Goal: Browse casually: Explore the website without a specific task or goal

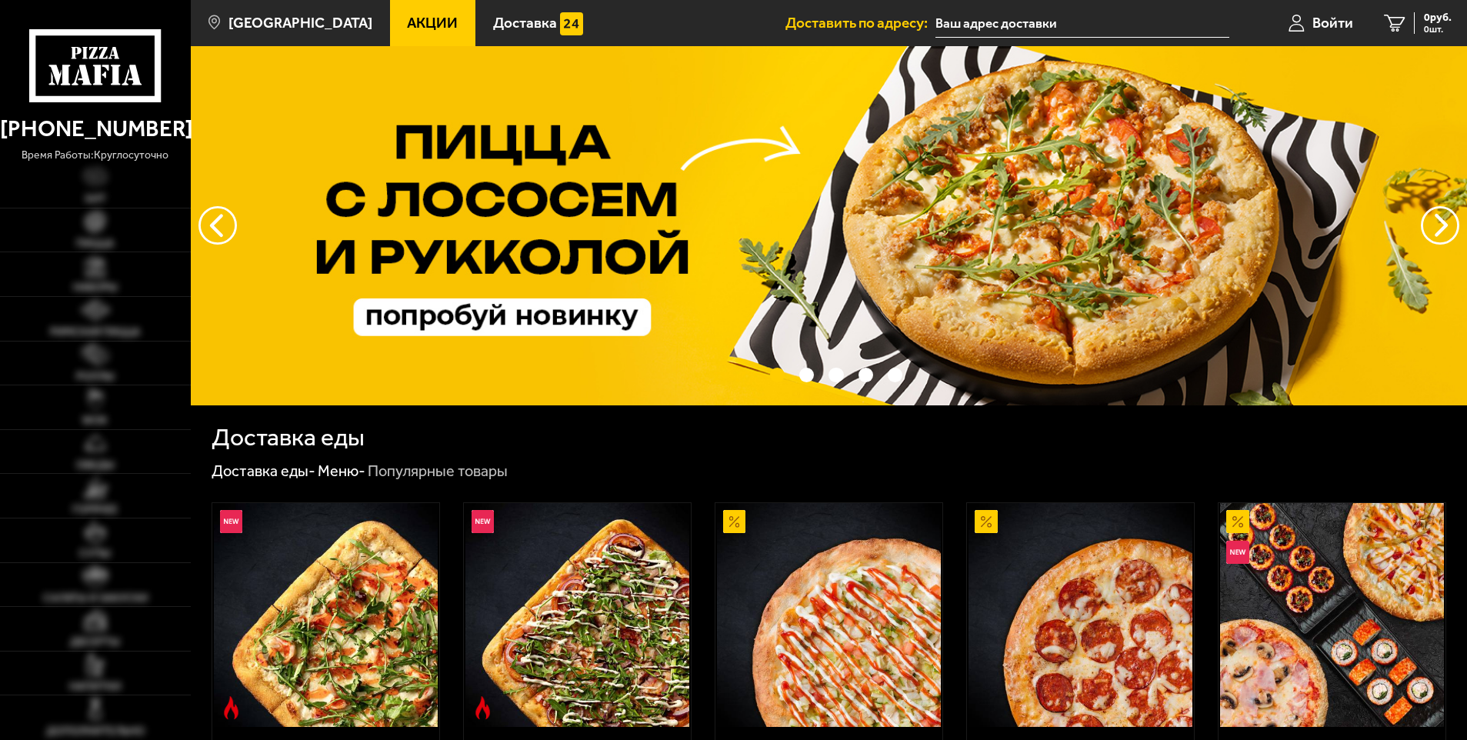
type input "[STREET_ADDRESS]"
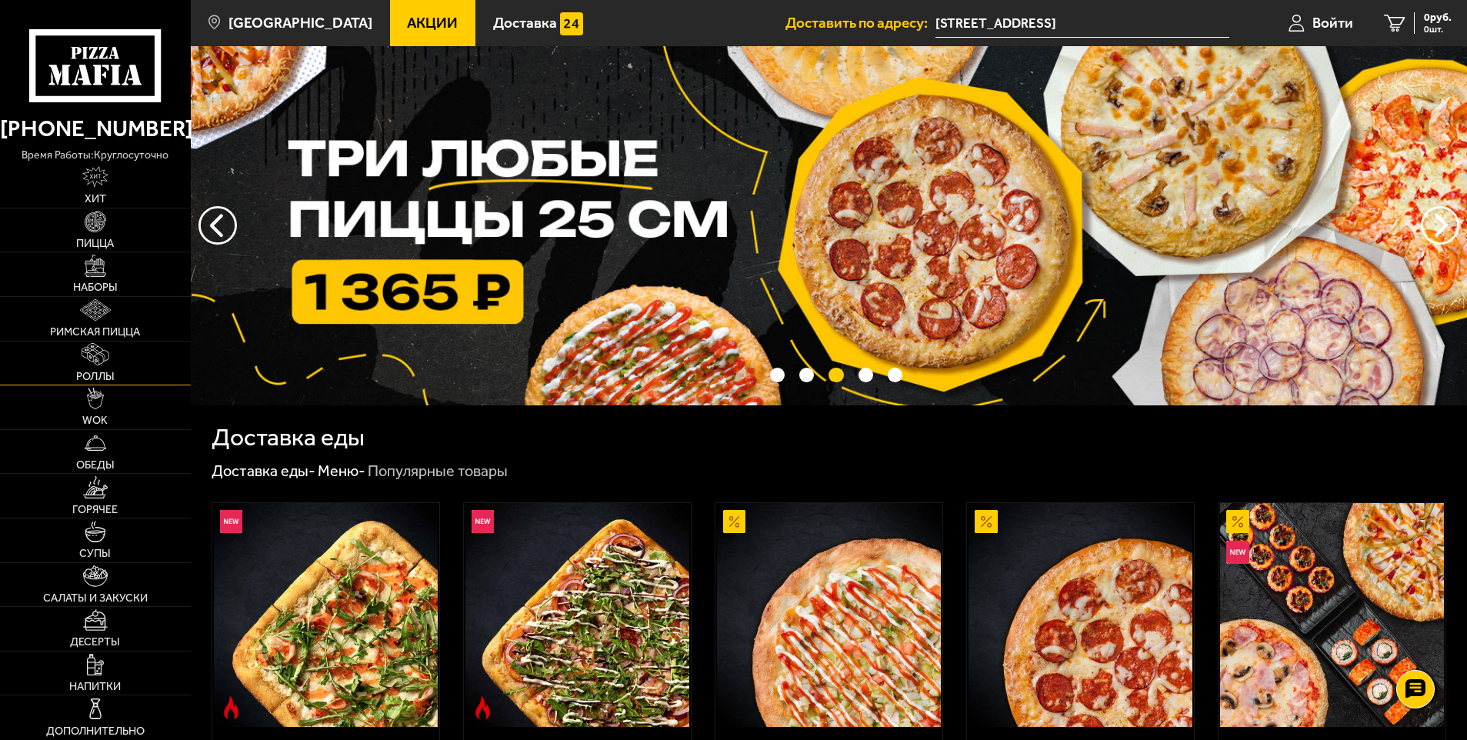
click at [95, 353] on img at bounding box center [96, 354] width 28 height 22
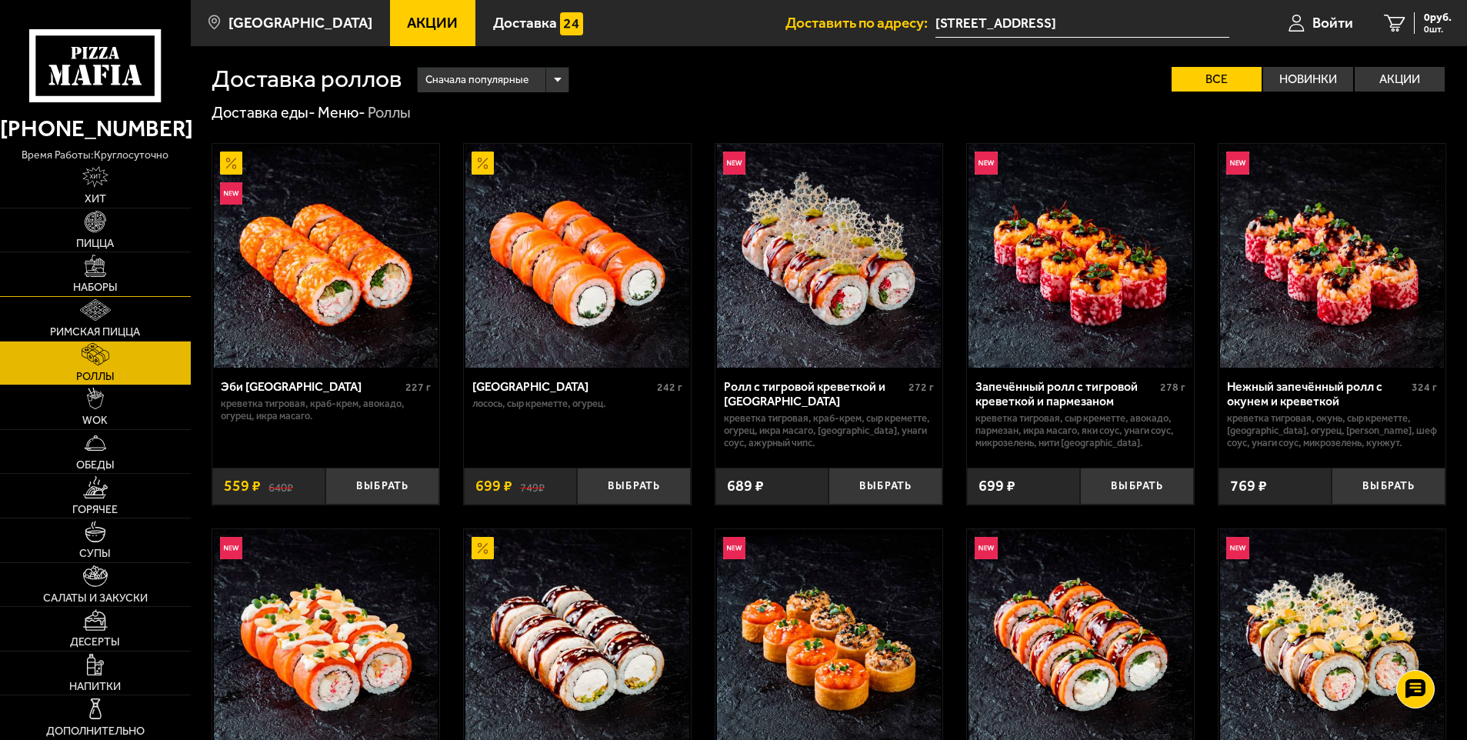
click at [122, 284] on link "Наборы" at bounding box center [95, 274] width 191 height 44
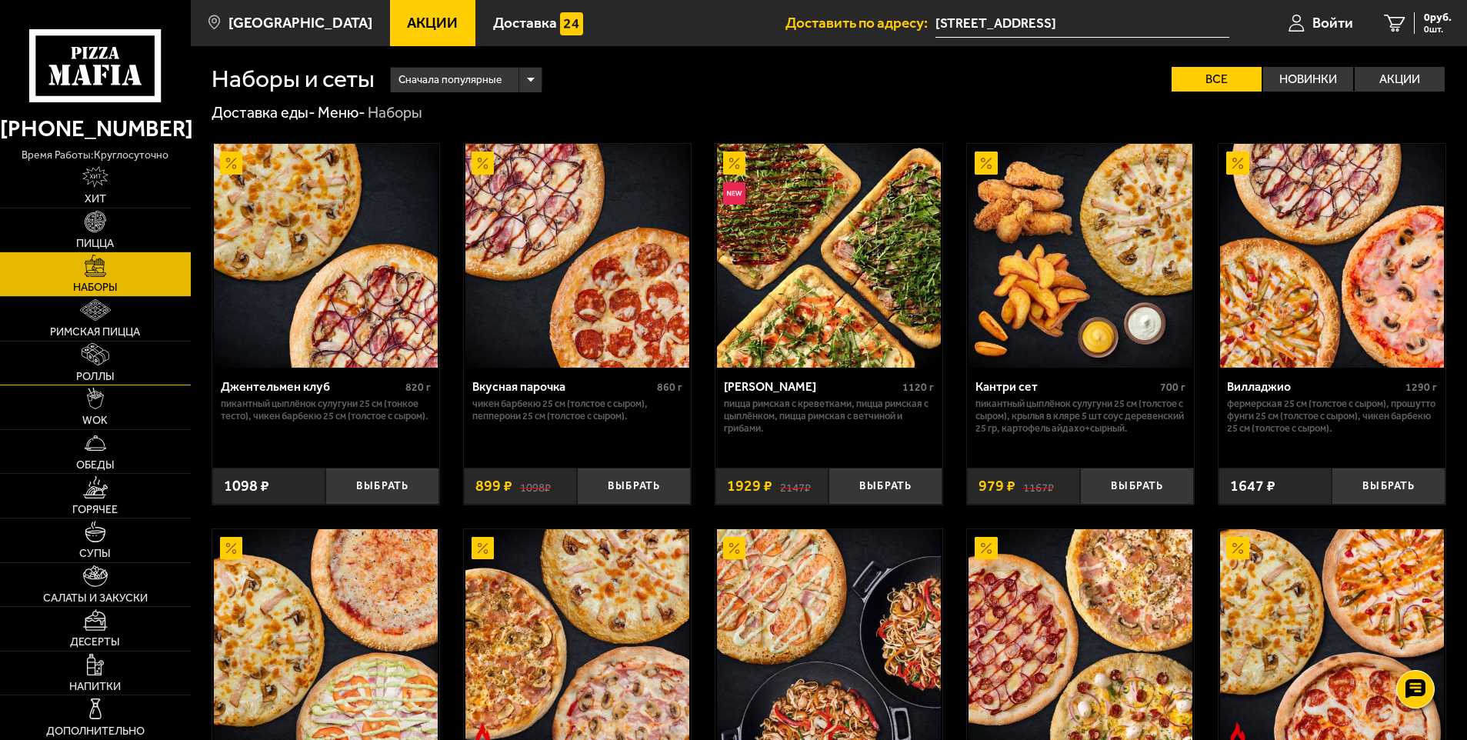
click at [98, 376] on span "Роллы" at bounding box center [95, 377] width 38 height 11
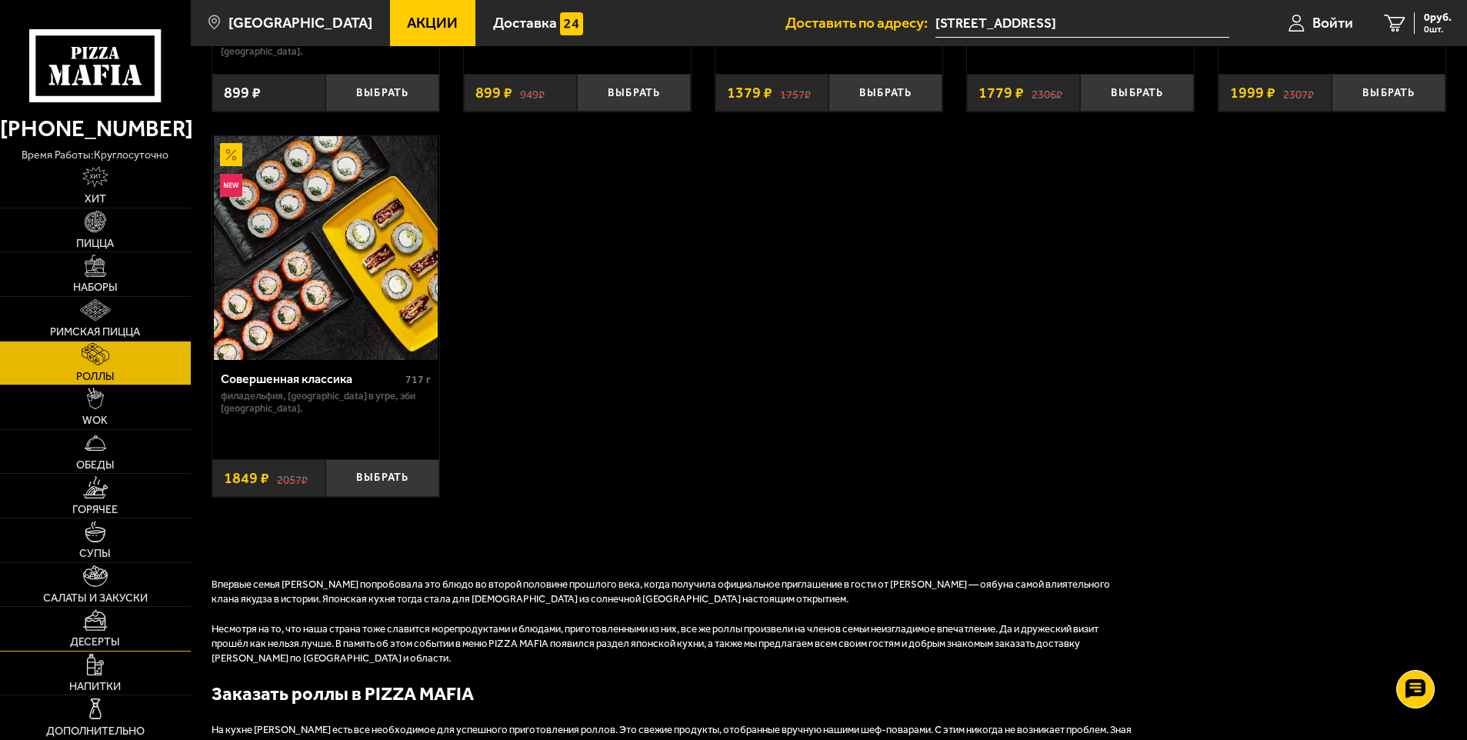
scroll to position [1231, 0]
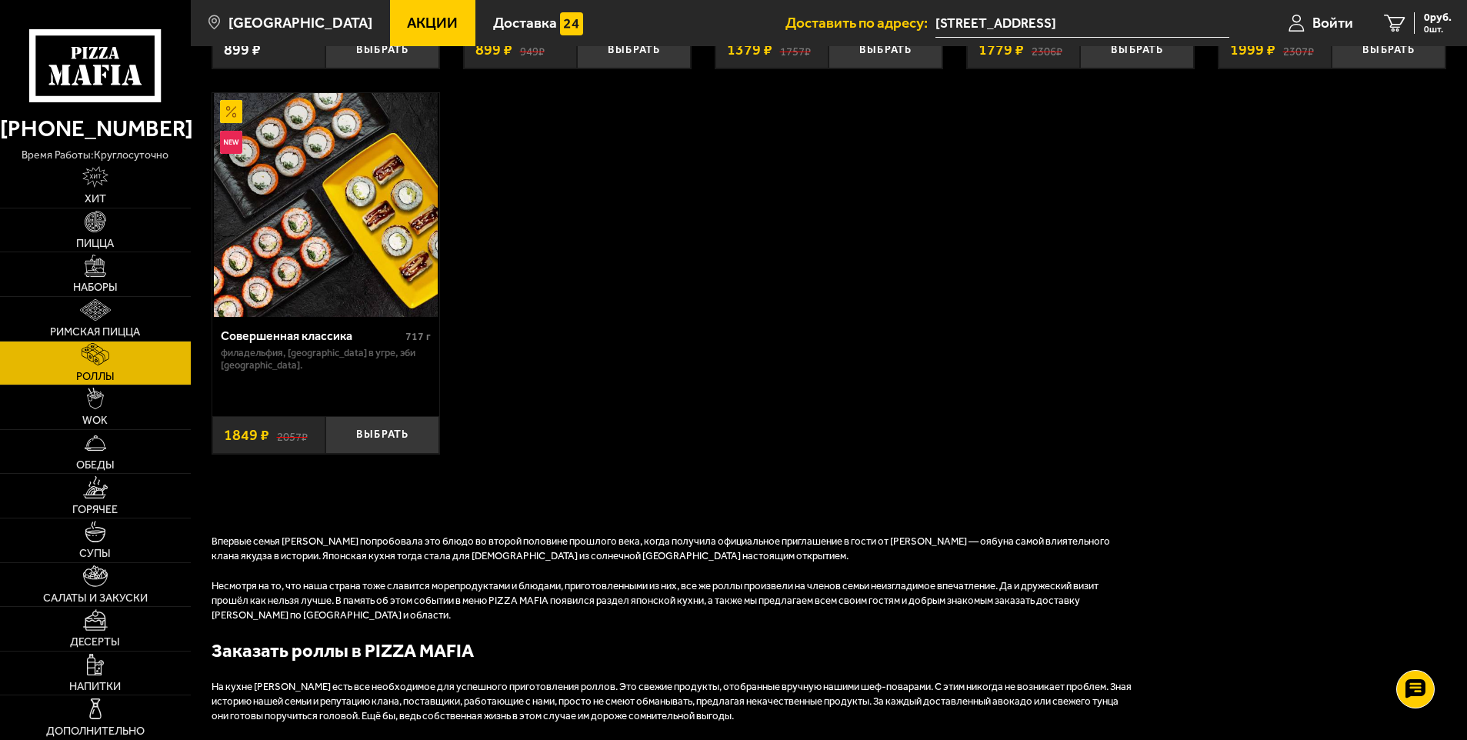
drag, startPoint x: 1466, startPoint y: 472, endPoint x: 1466, endPoint y: 487, distance: 15.4
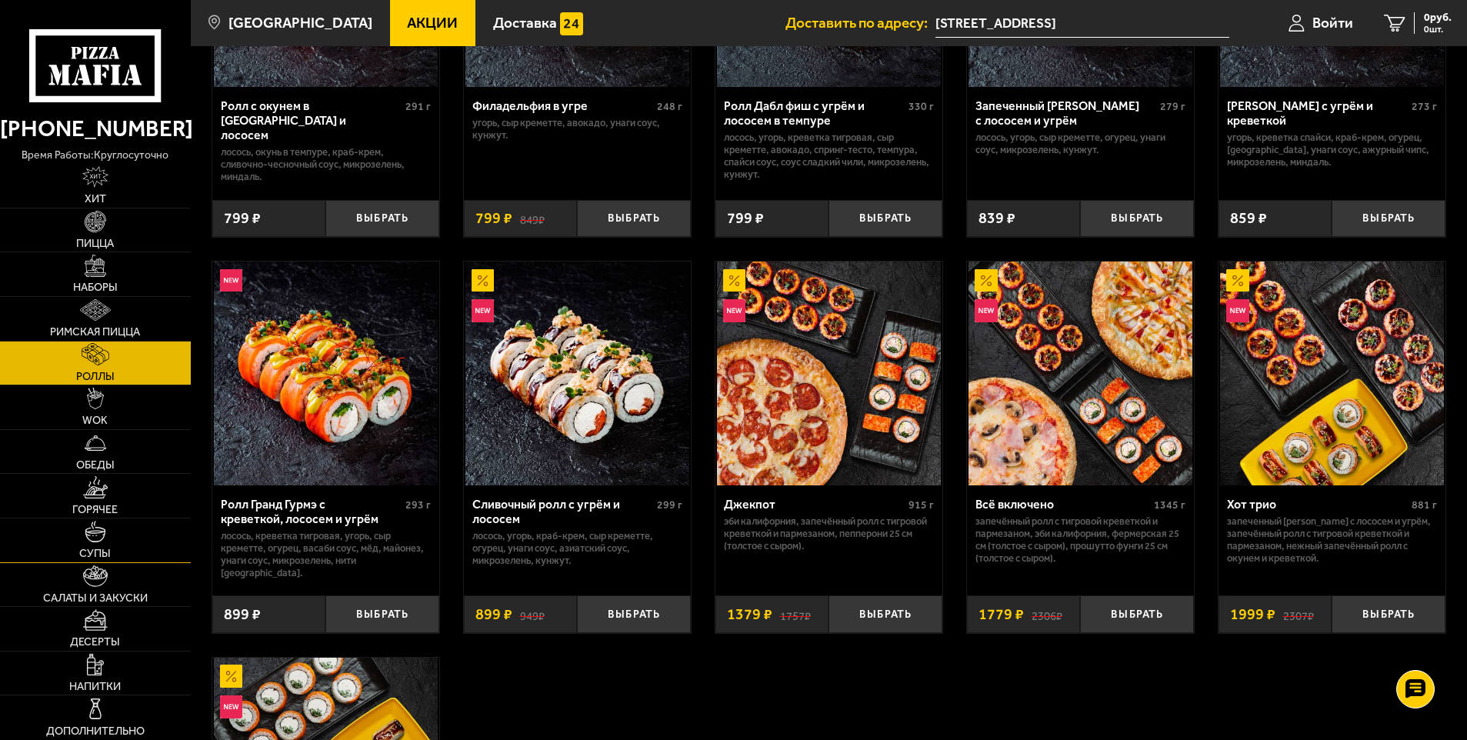
scroll to position [615, 0]
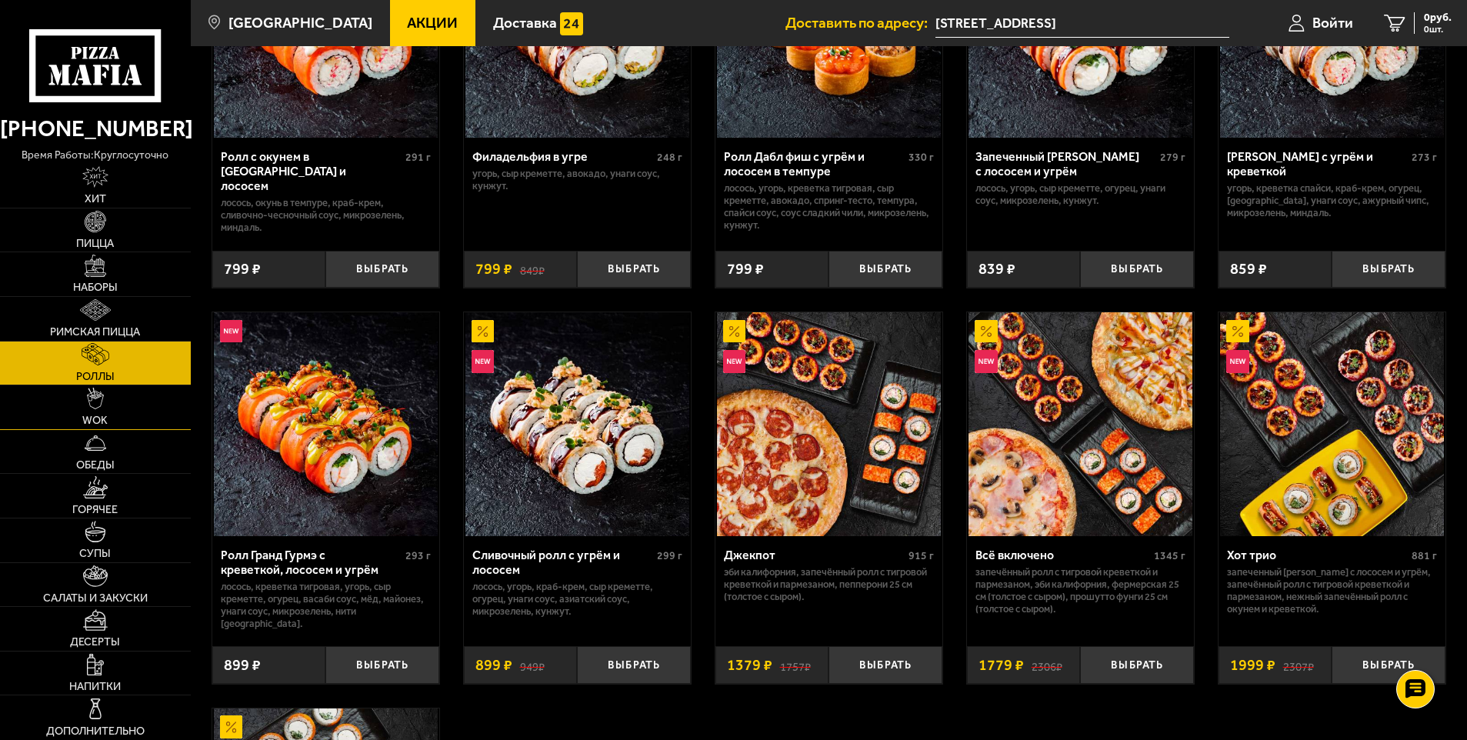
click at [98, 411] on link "WOK" at bounding box center [95, 407] width 191 height 44
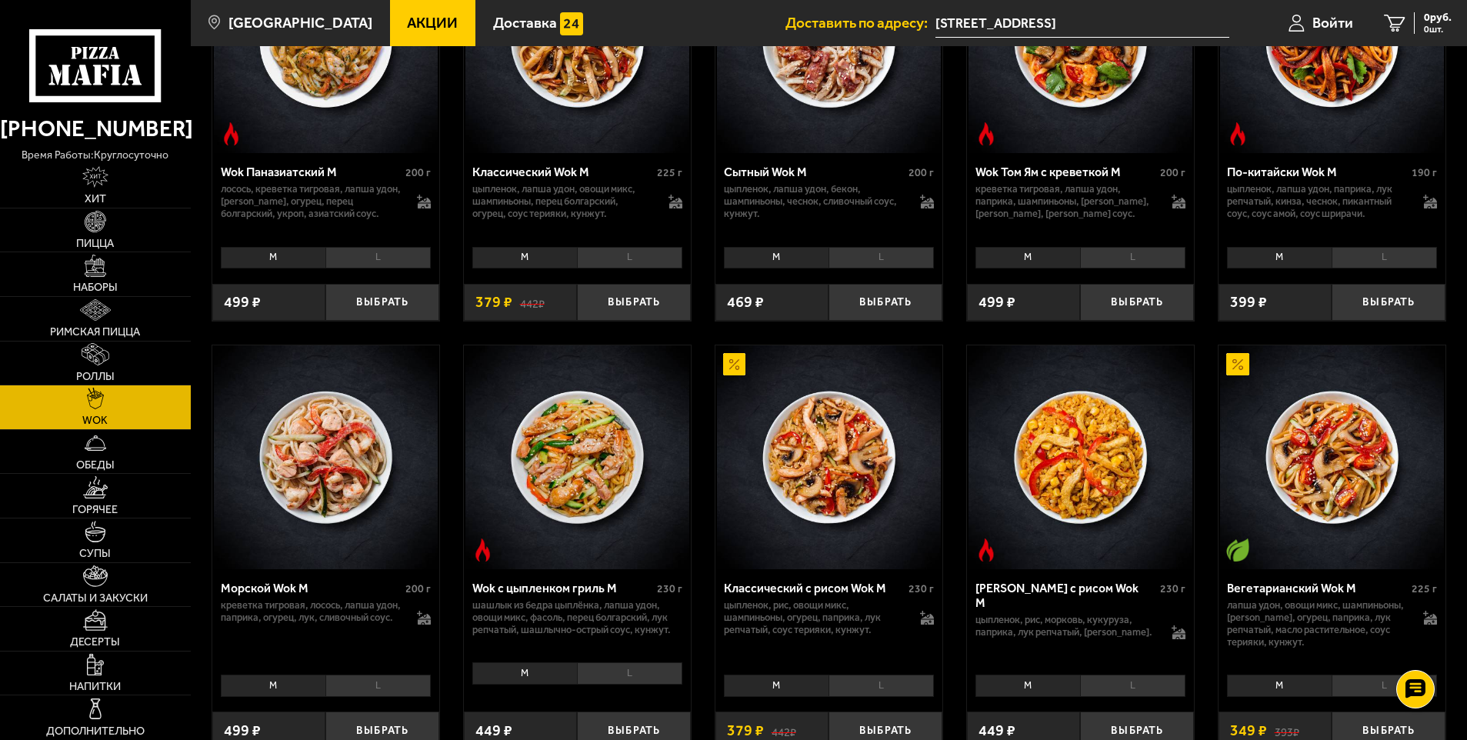
scroll to position [692, 0]
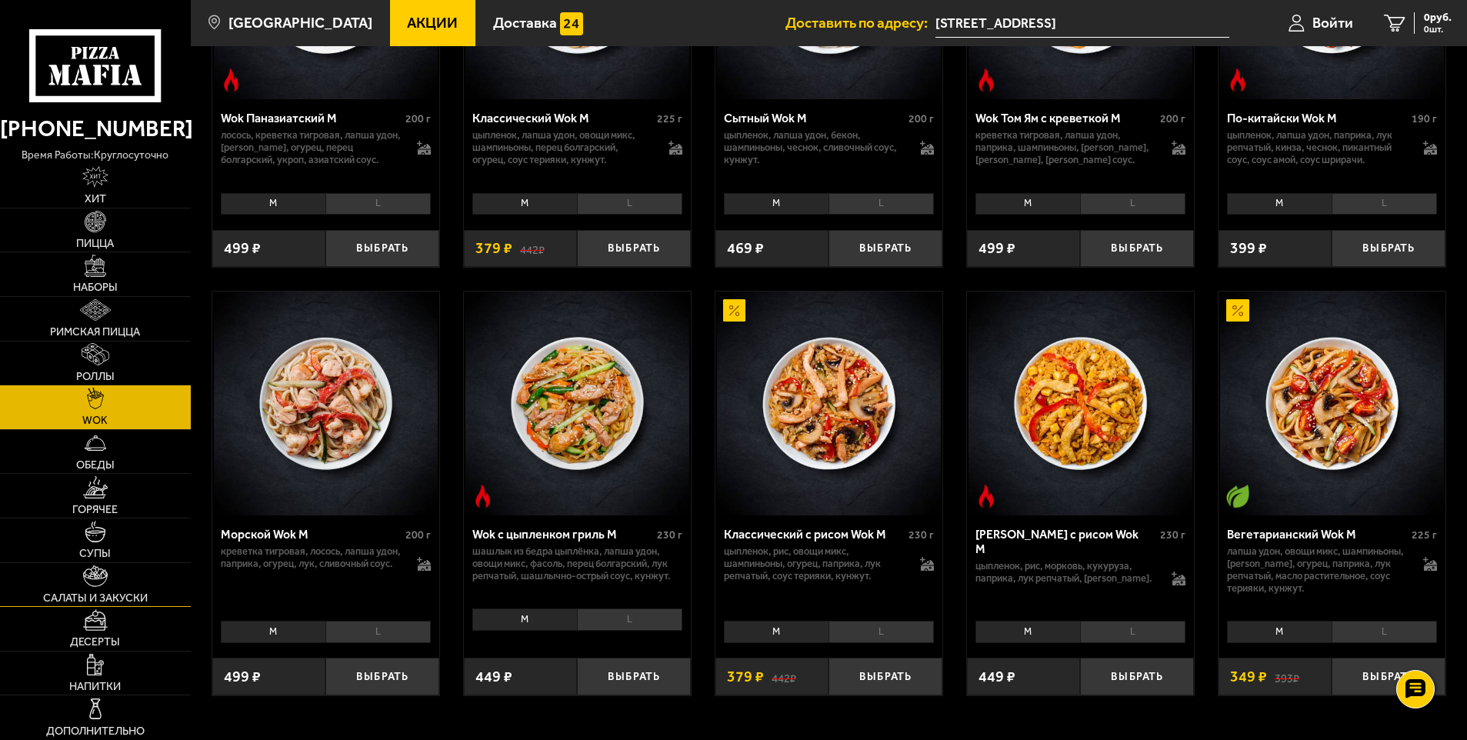
click at [100, 578] on img at bounding box center [95, 576] width 25 height 22
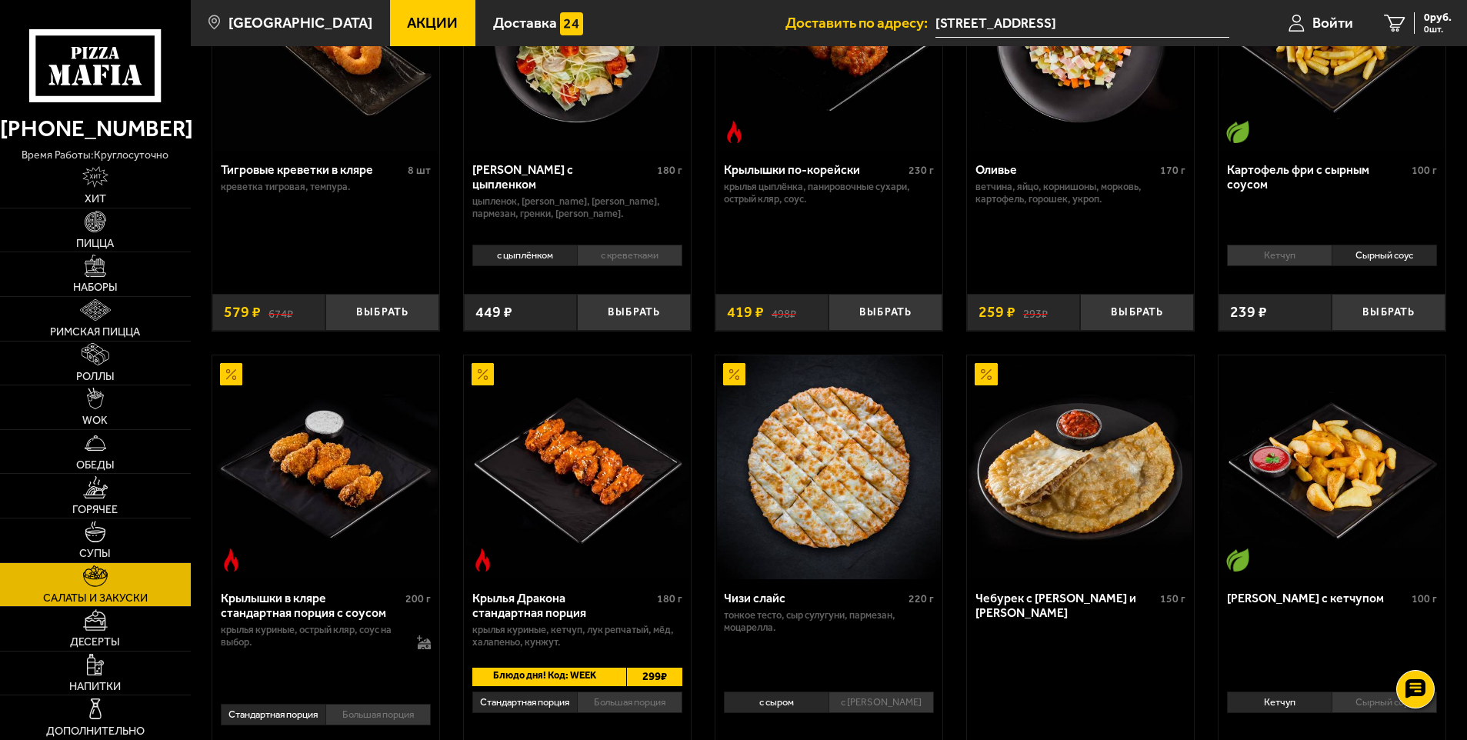
scroll to position [231, 0]
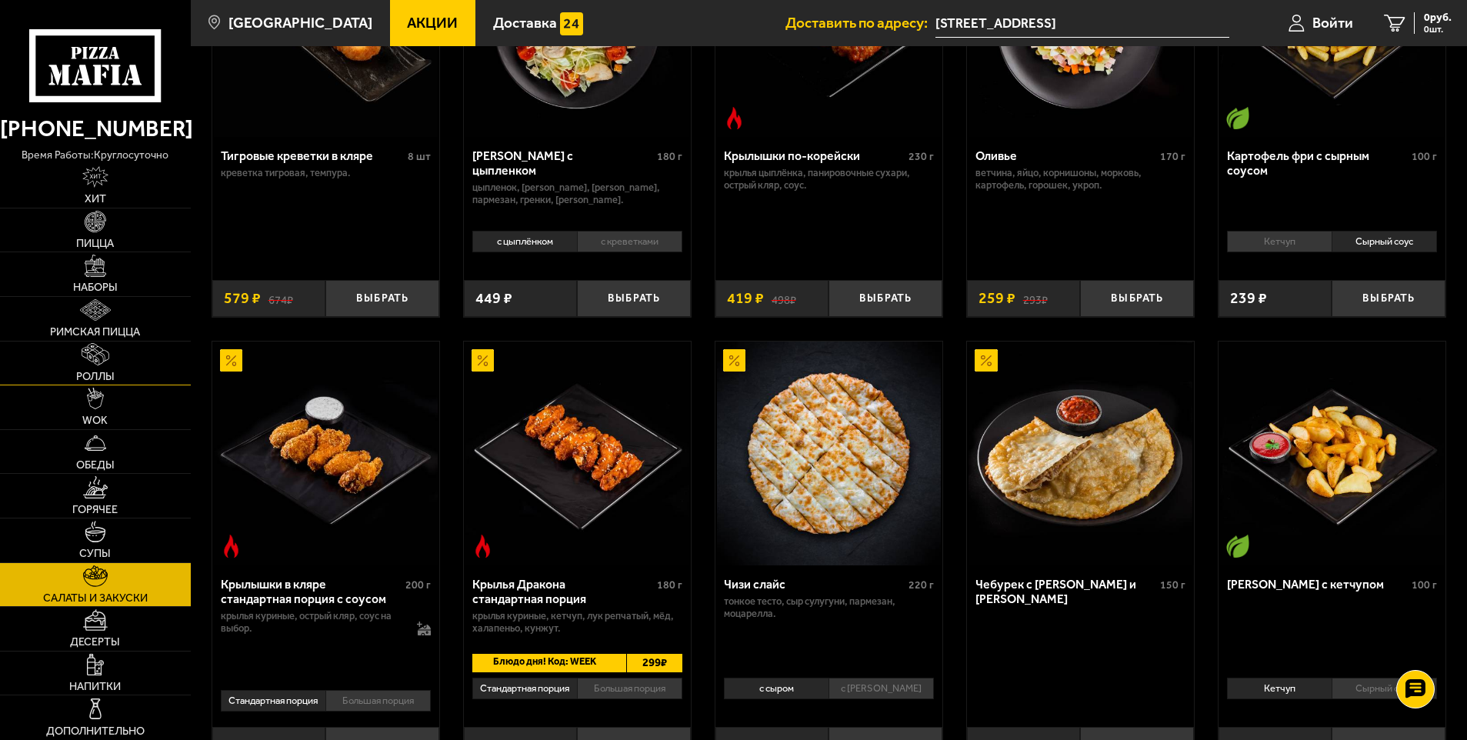
click at [102, 358] on img at bounding box center [96, 354] width 28 height 22
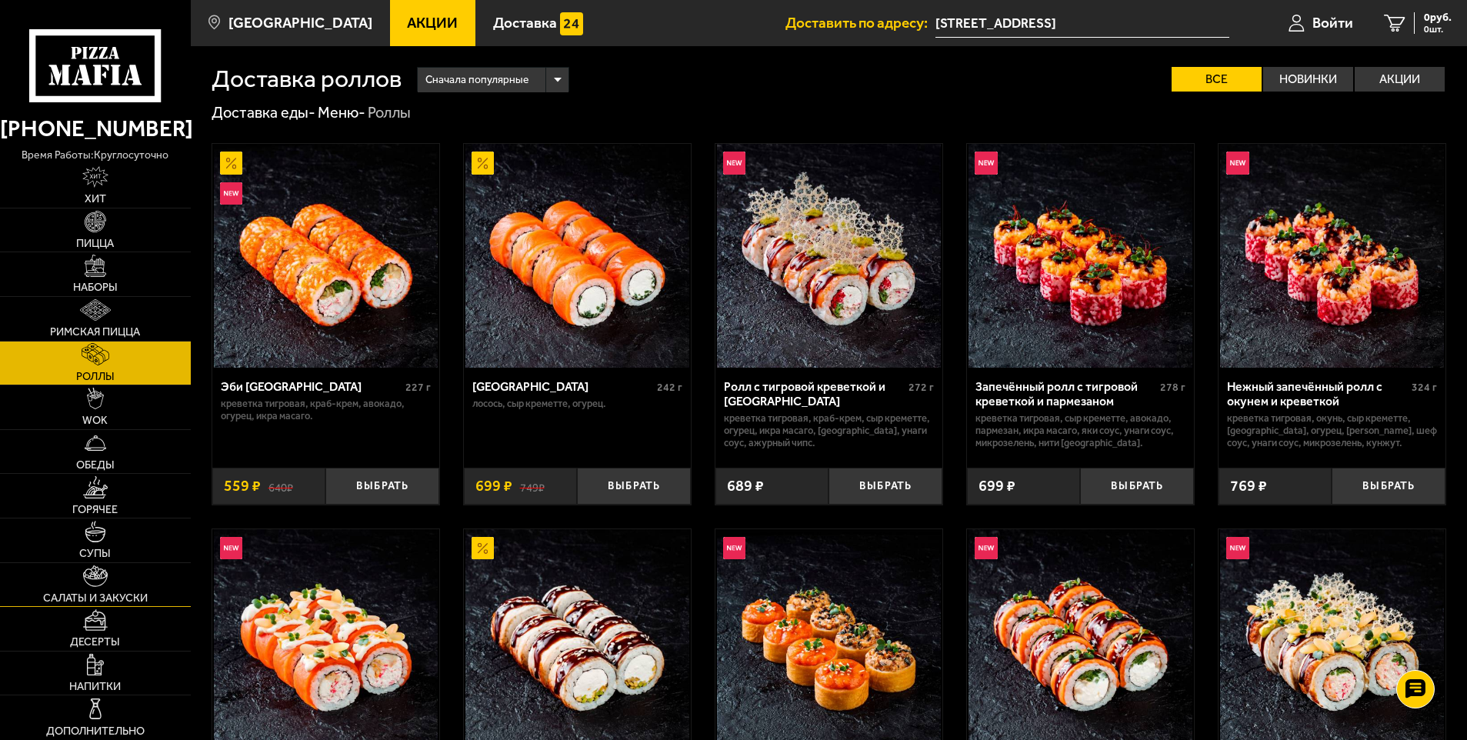
click at [95, 585] on img at bounding box center [95, 576] width 25 height 22
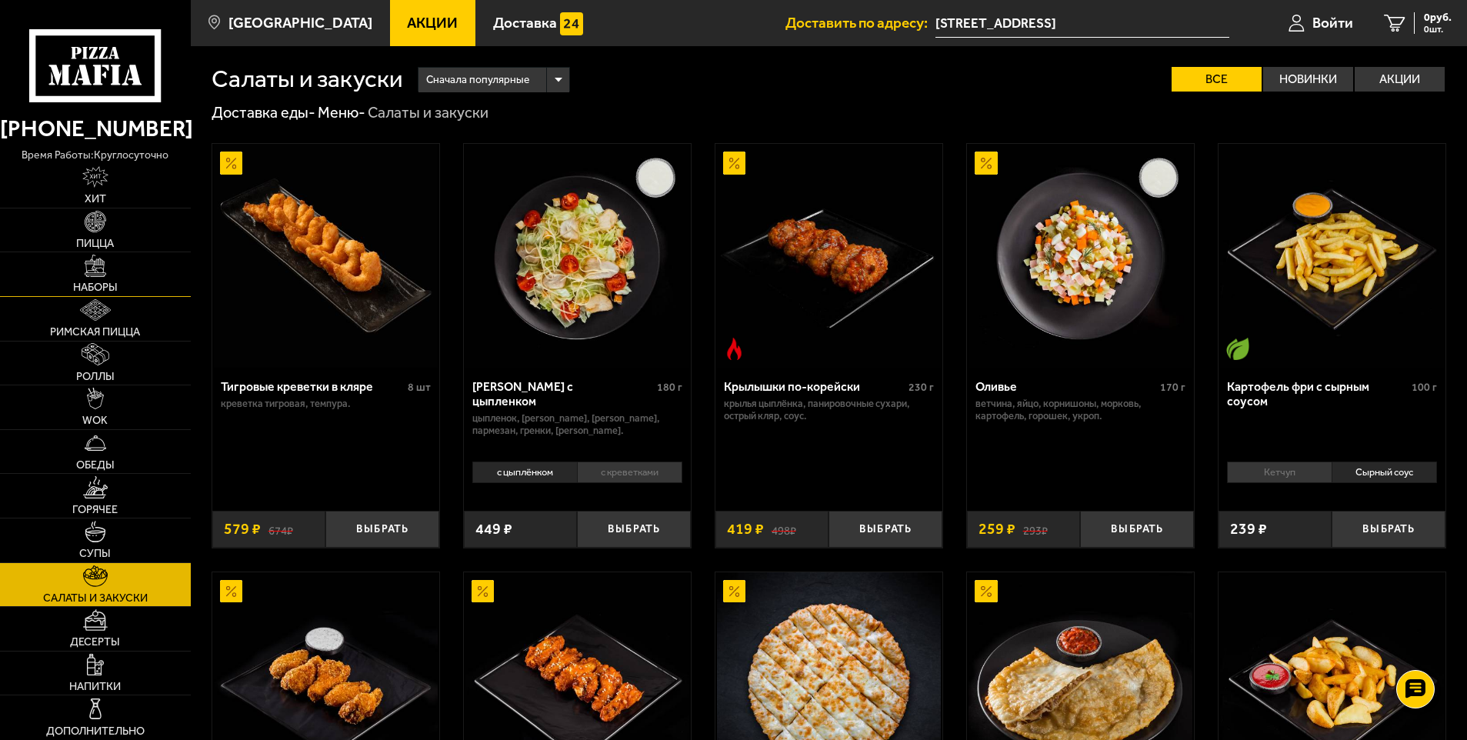
click at [105, 266] on img at bounding box center [96, 266] width 22 height 22
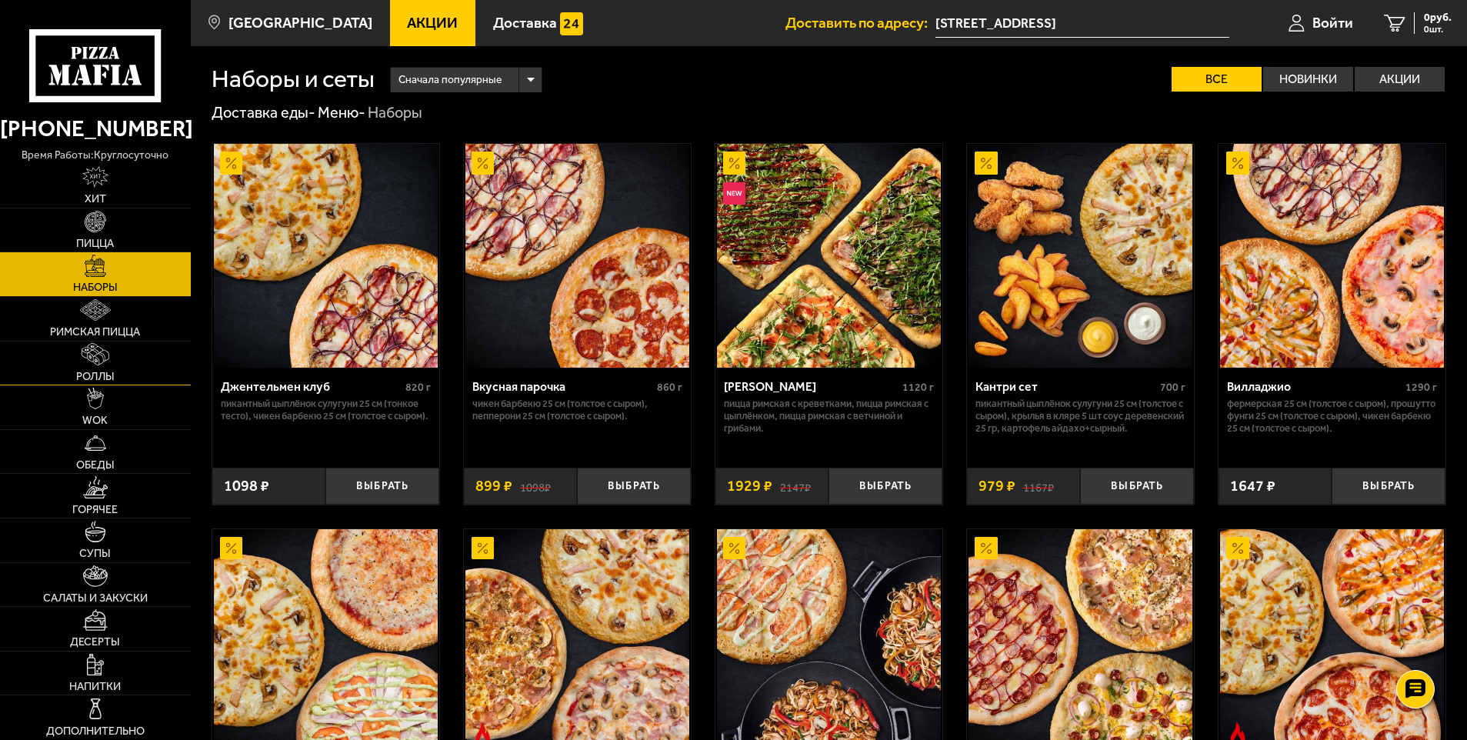
click at [113, 372] on span "Роллы" at bounding box center [95, 377] width 38 height 11
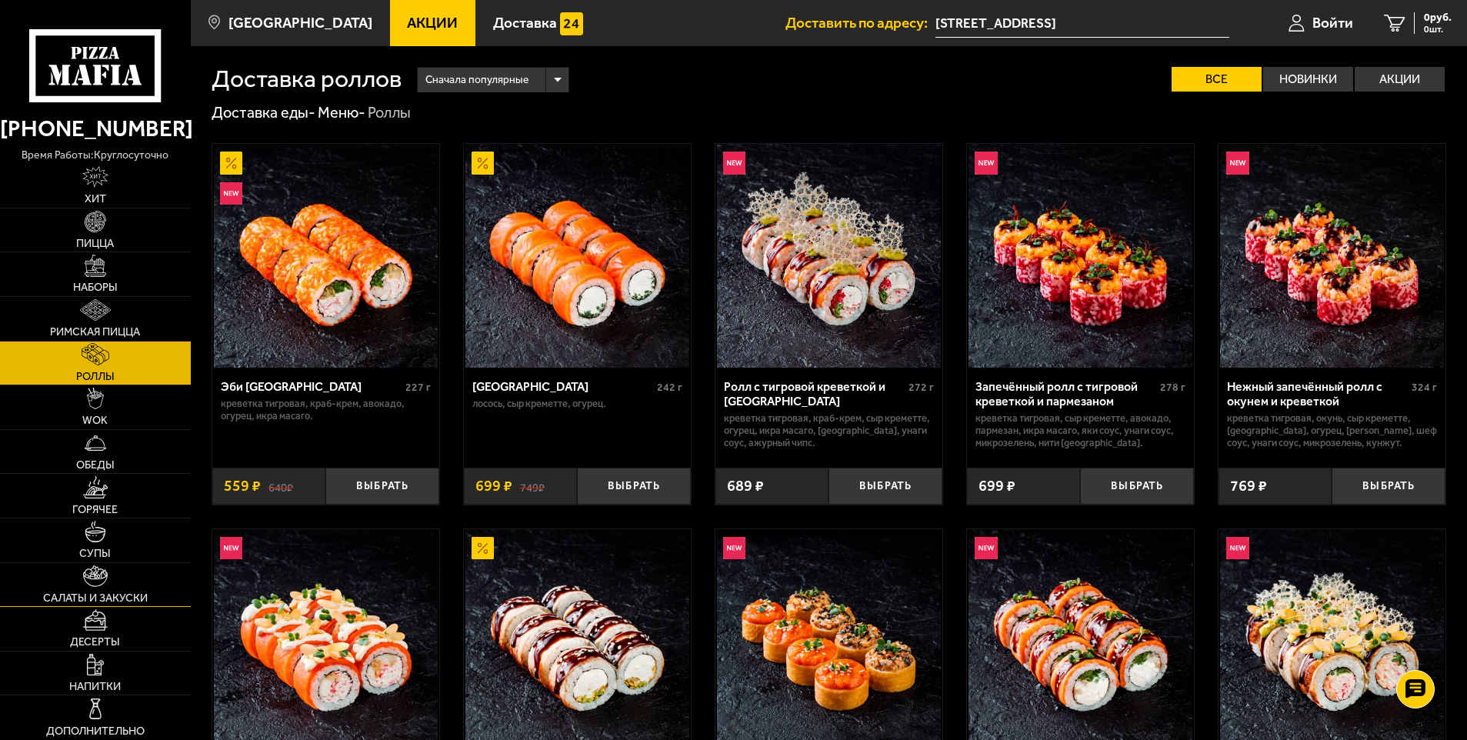
click at [92, 585] on img at bounding box center [95, 576] width 25 height 22
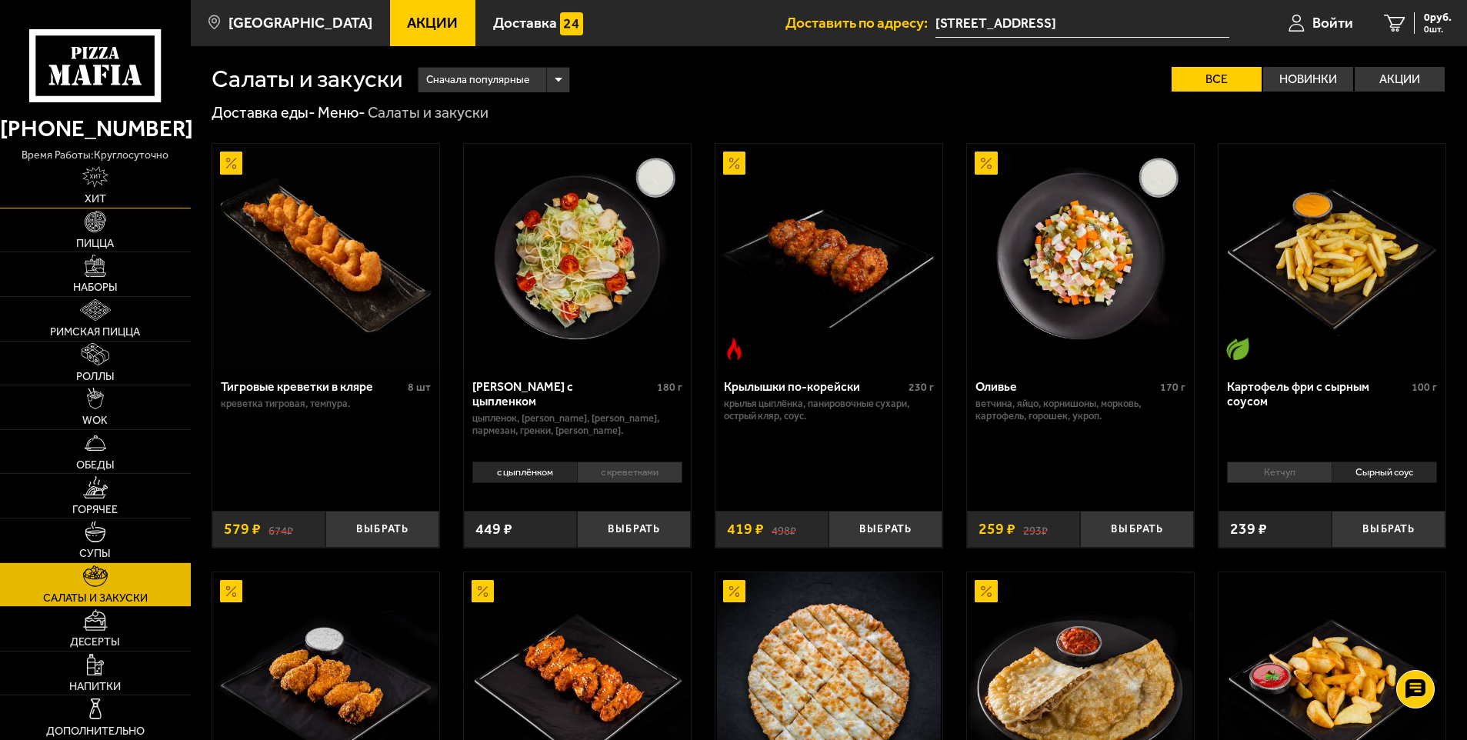
click at [95, 191] on link "Хит" at bounding box center [95, 186] width 191 height 44
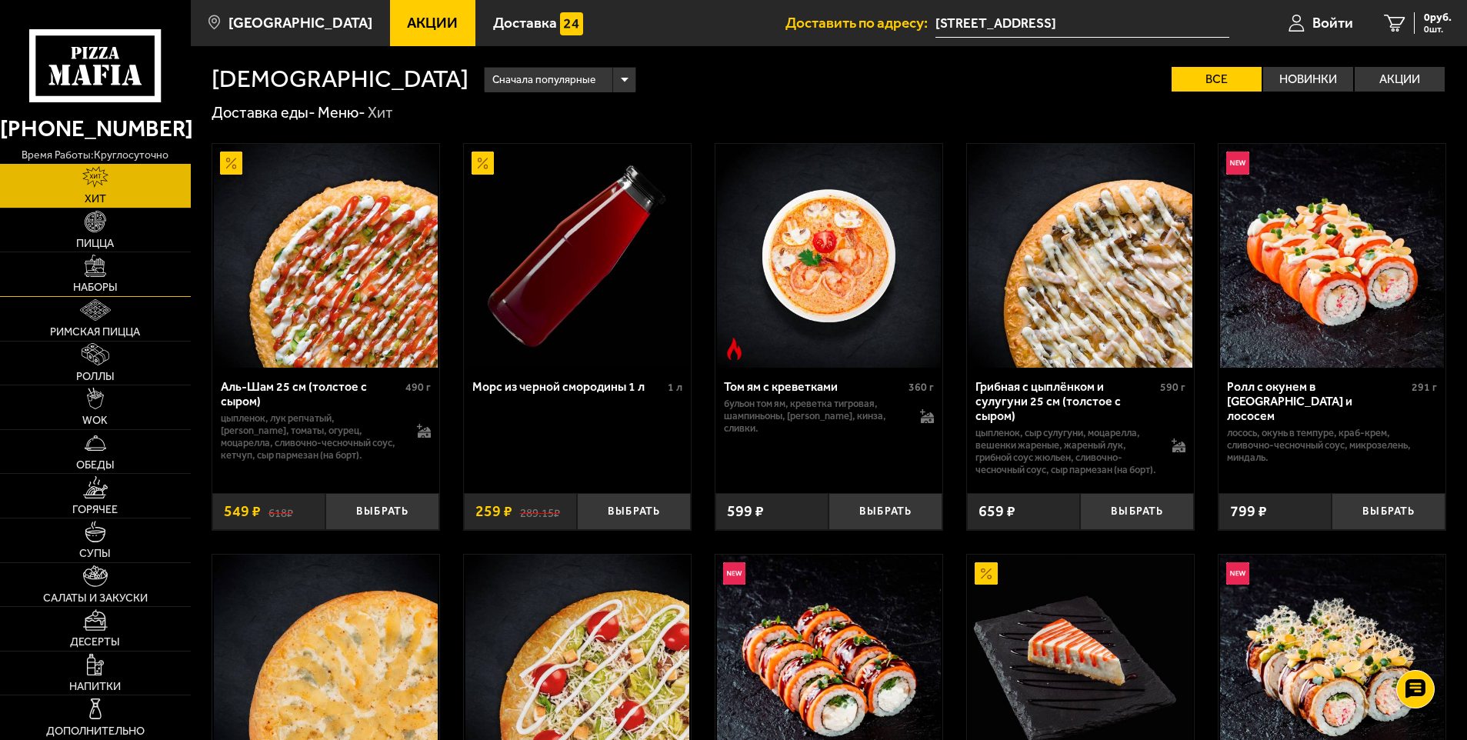
click at [98, 278] on link "Наборы" at bounding box center [95, 274] width 191 height 44
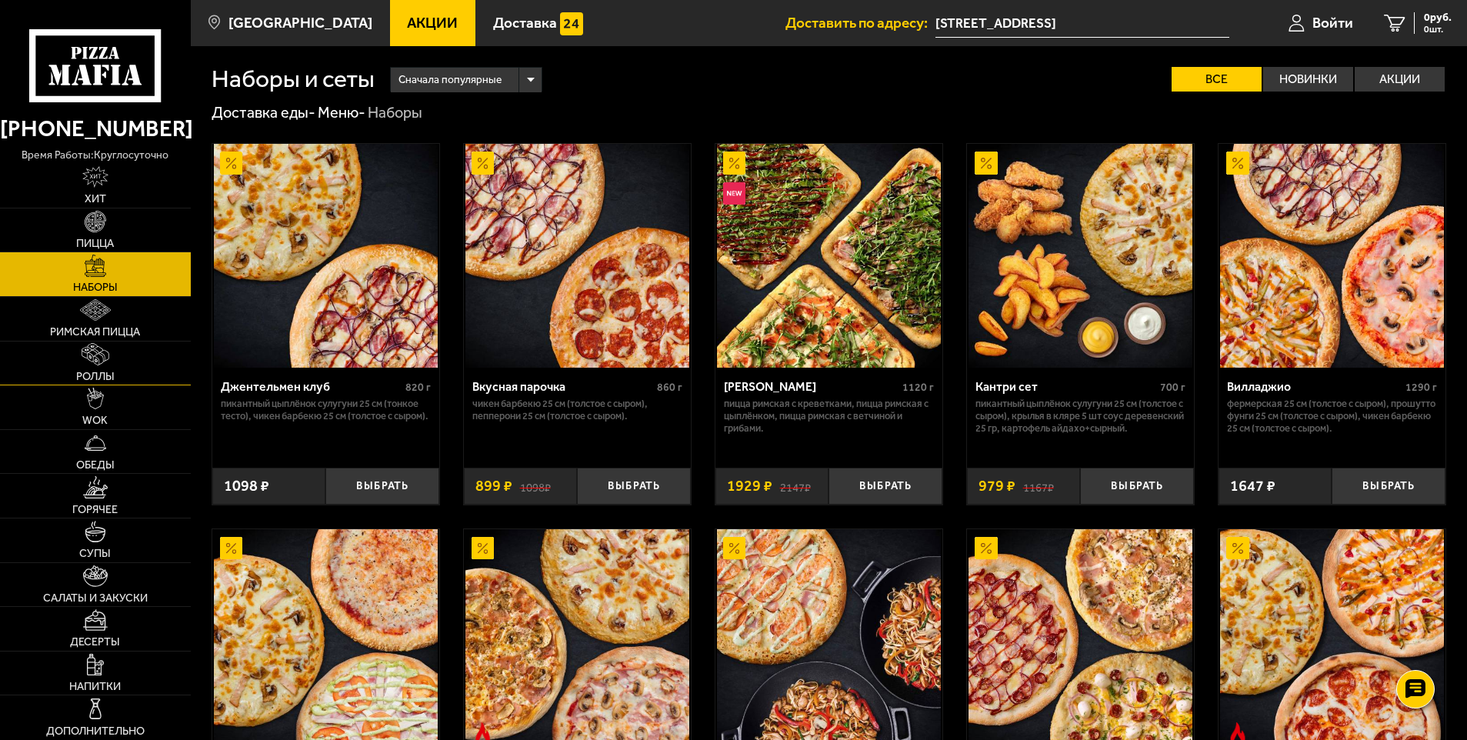
click at [98, 354] on img at bounding box center [96, 354] width 28 height 22
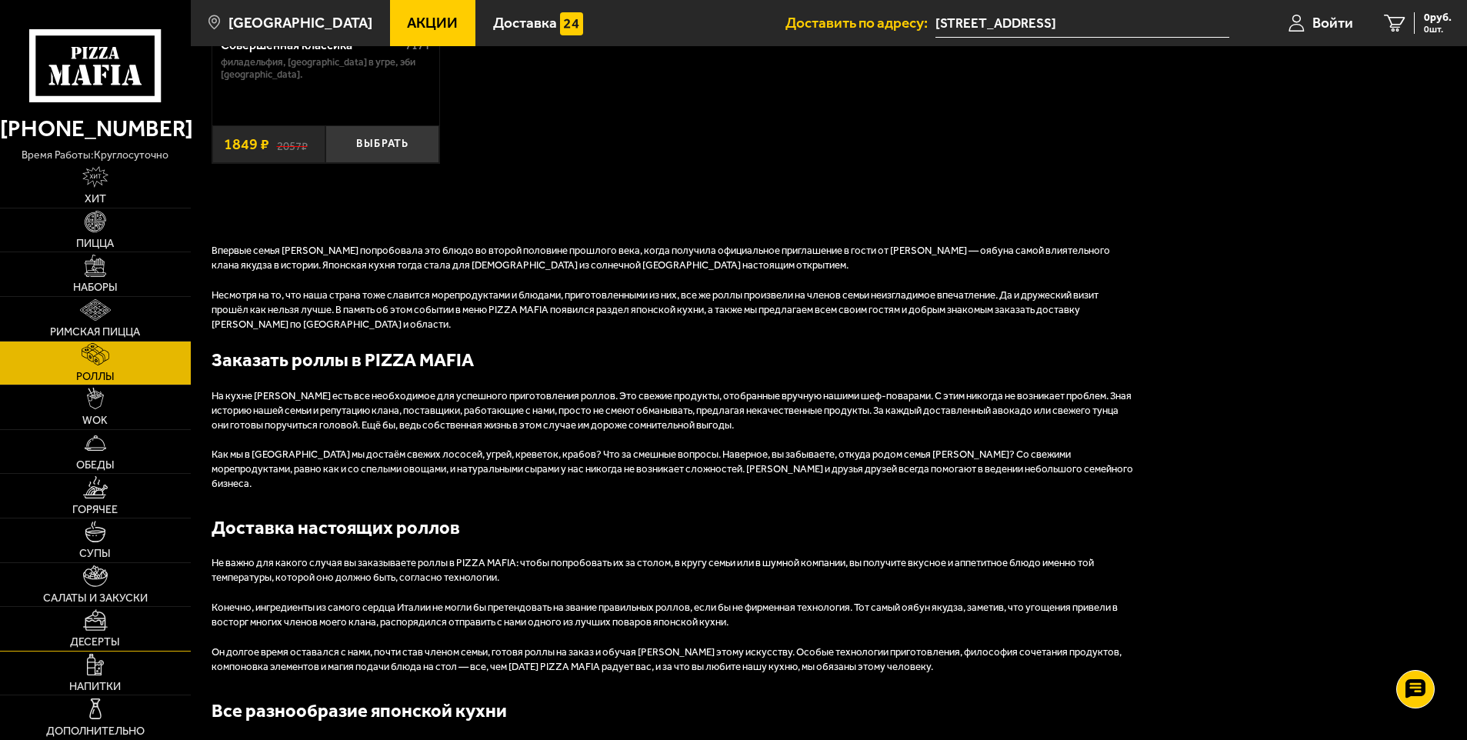
scroll to position [1616, 0]
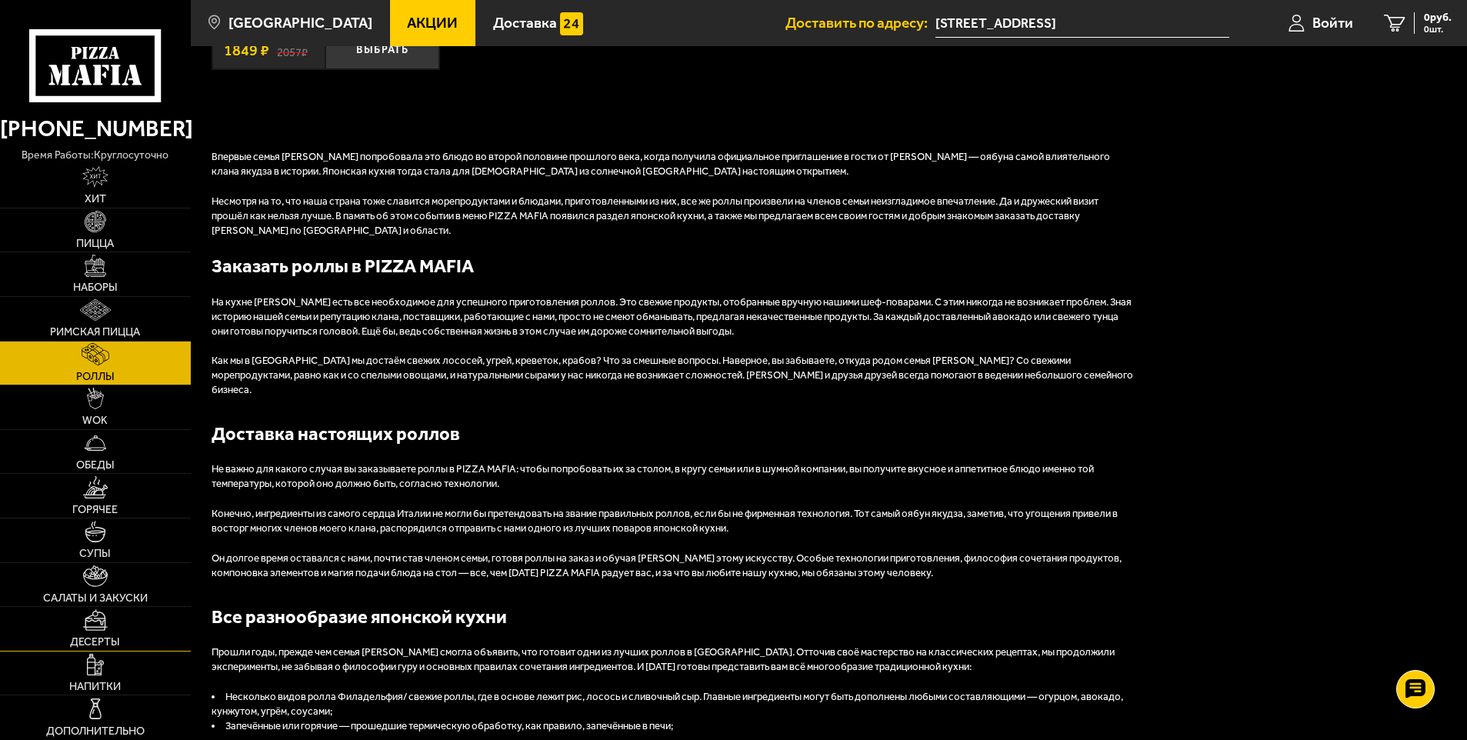
click at [125, 624] on link "Десерты" at bounding box center [95, 629] width 191 height 44
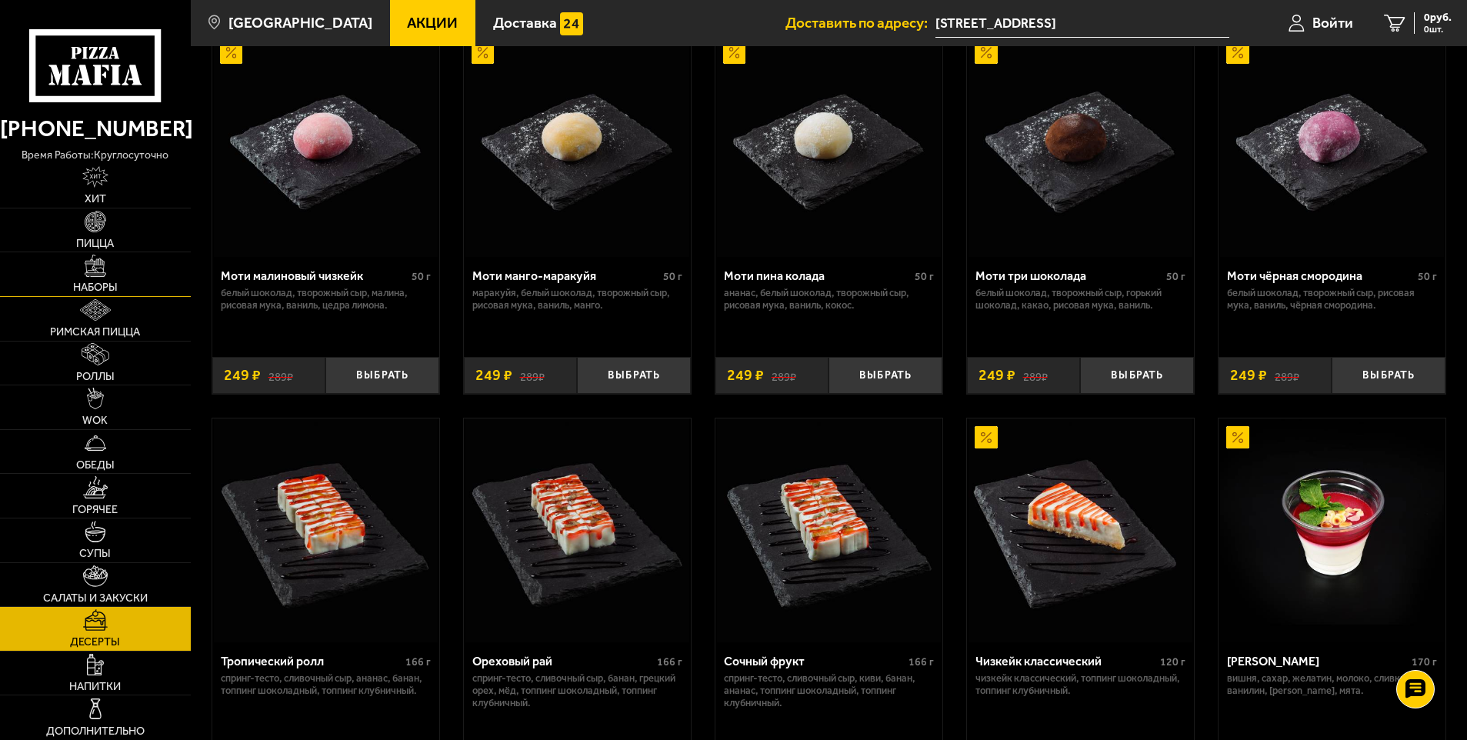
scroll to position [77, 0]
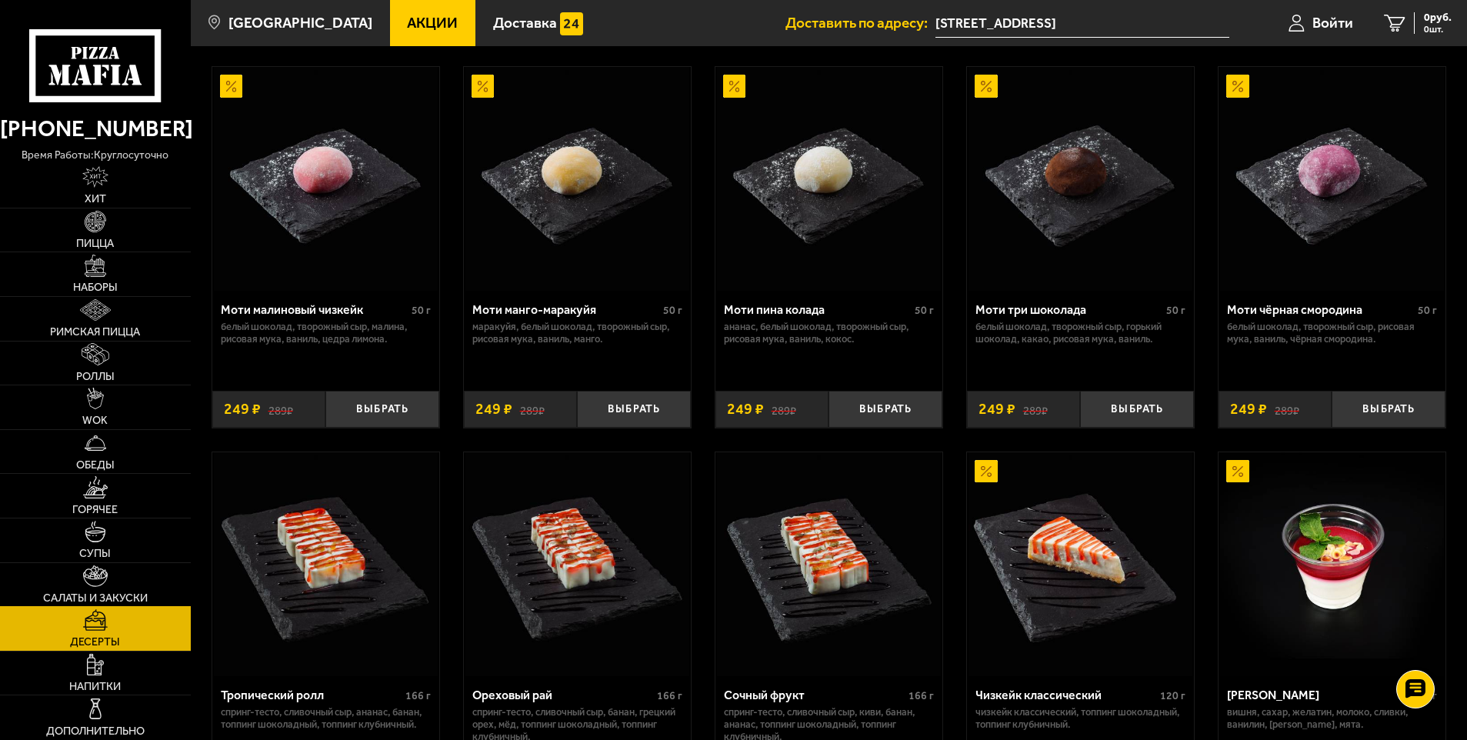
click at [99, 580] on img at bounding box center [95, 576] width 25 height 22
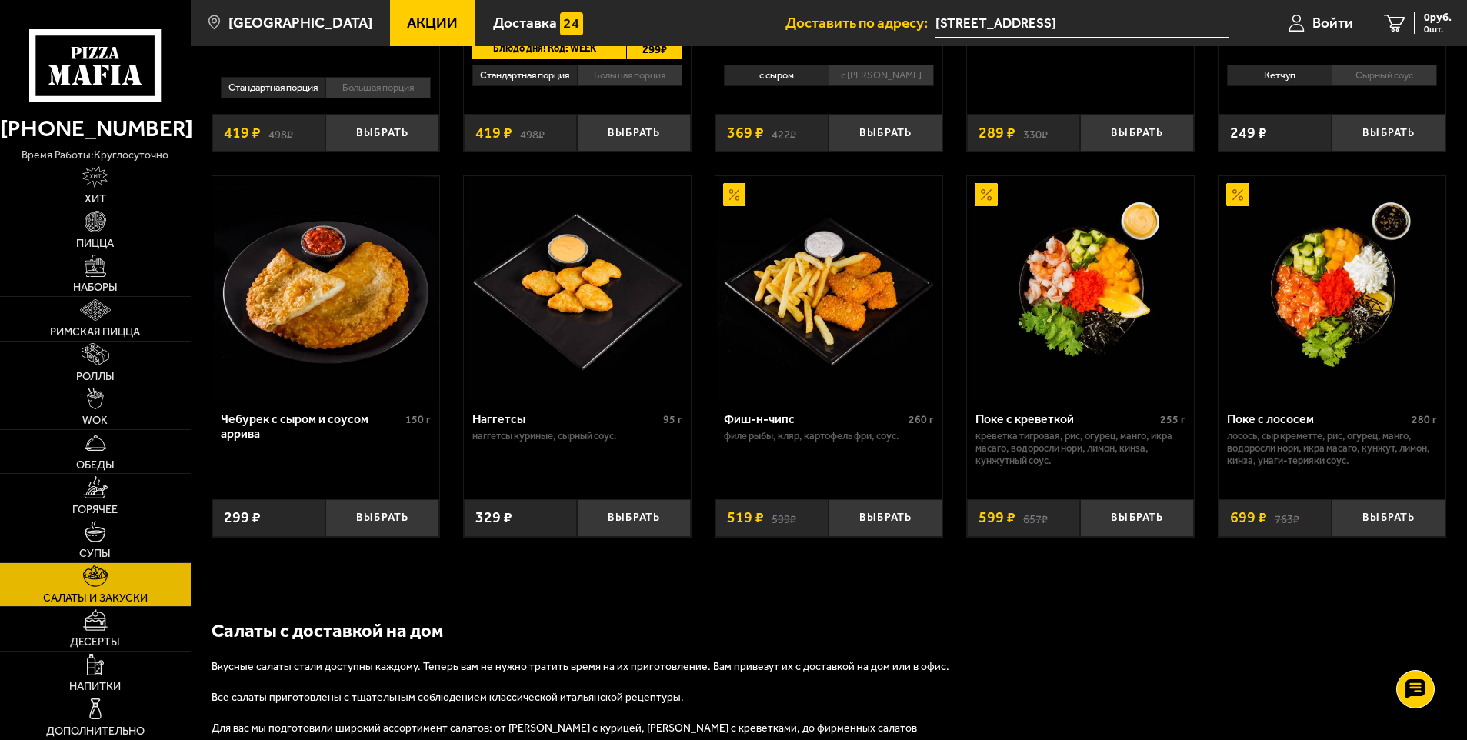
scroll to position [923, 0]
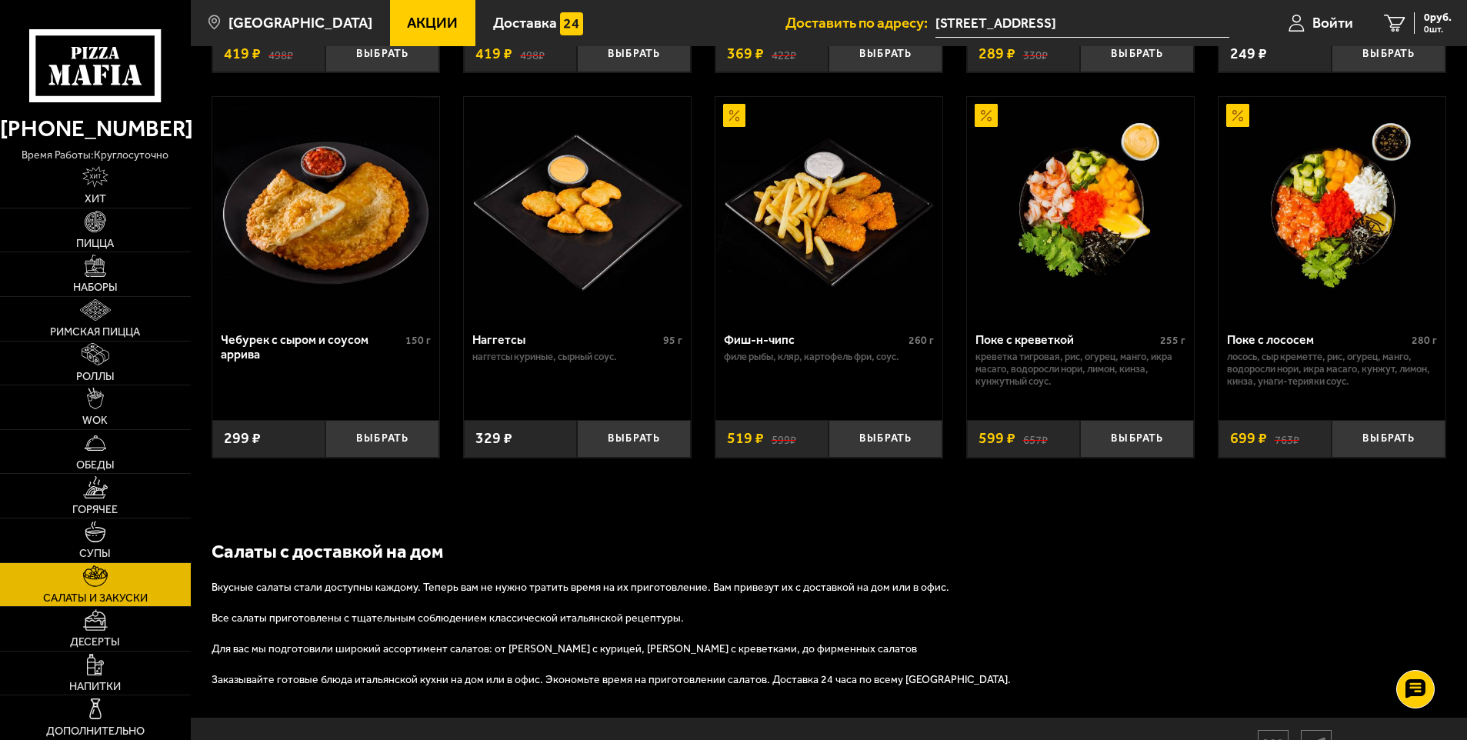
click at [1082, 207] on img at bounding box center [1081, 209] width 224 height 224
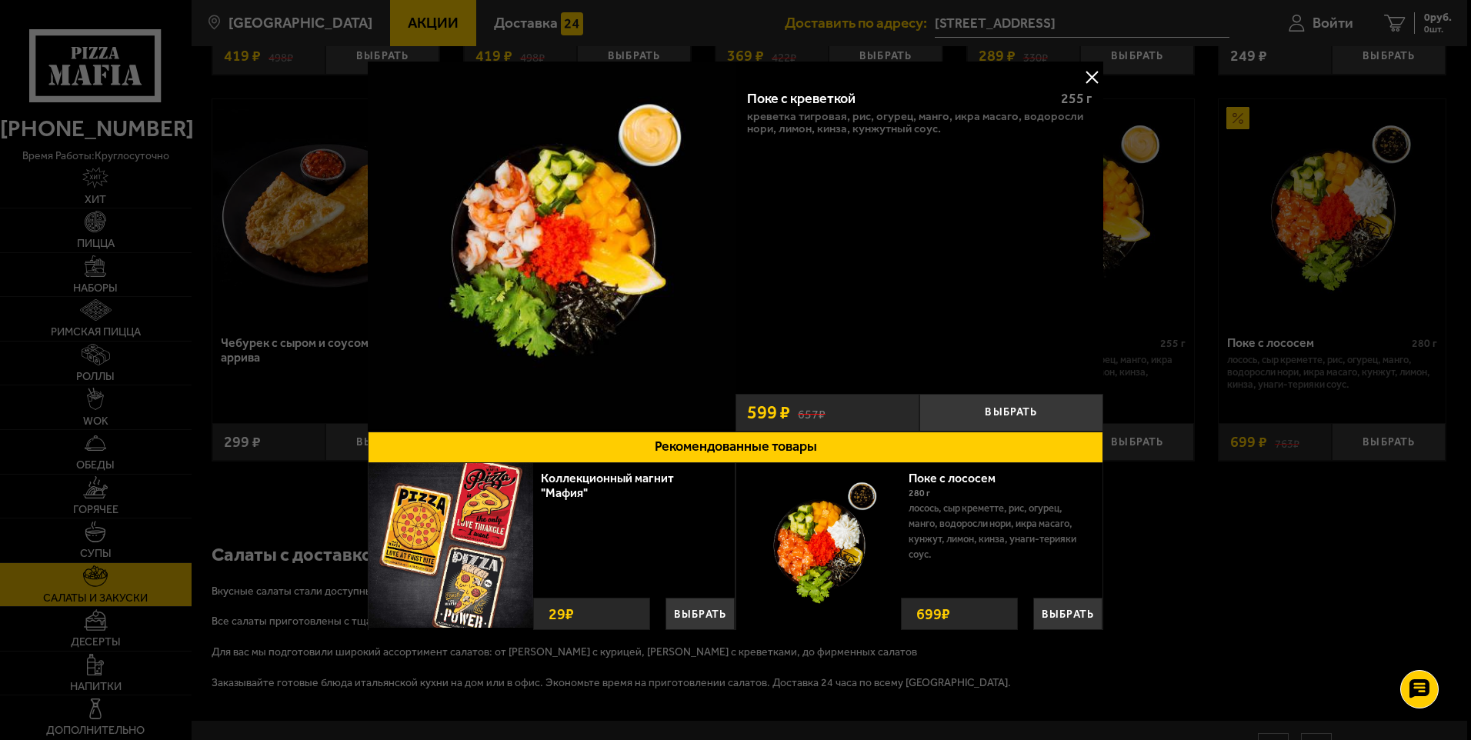
click at [1090, 81] on button at bounding box center [1091, 76] width 23 height 23
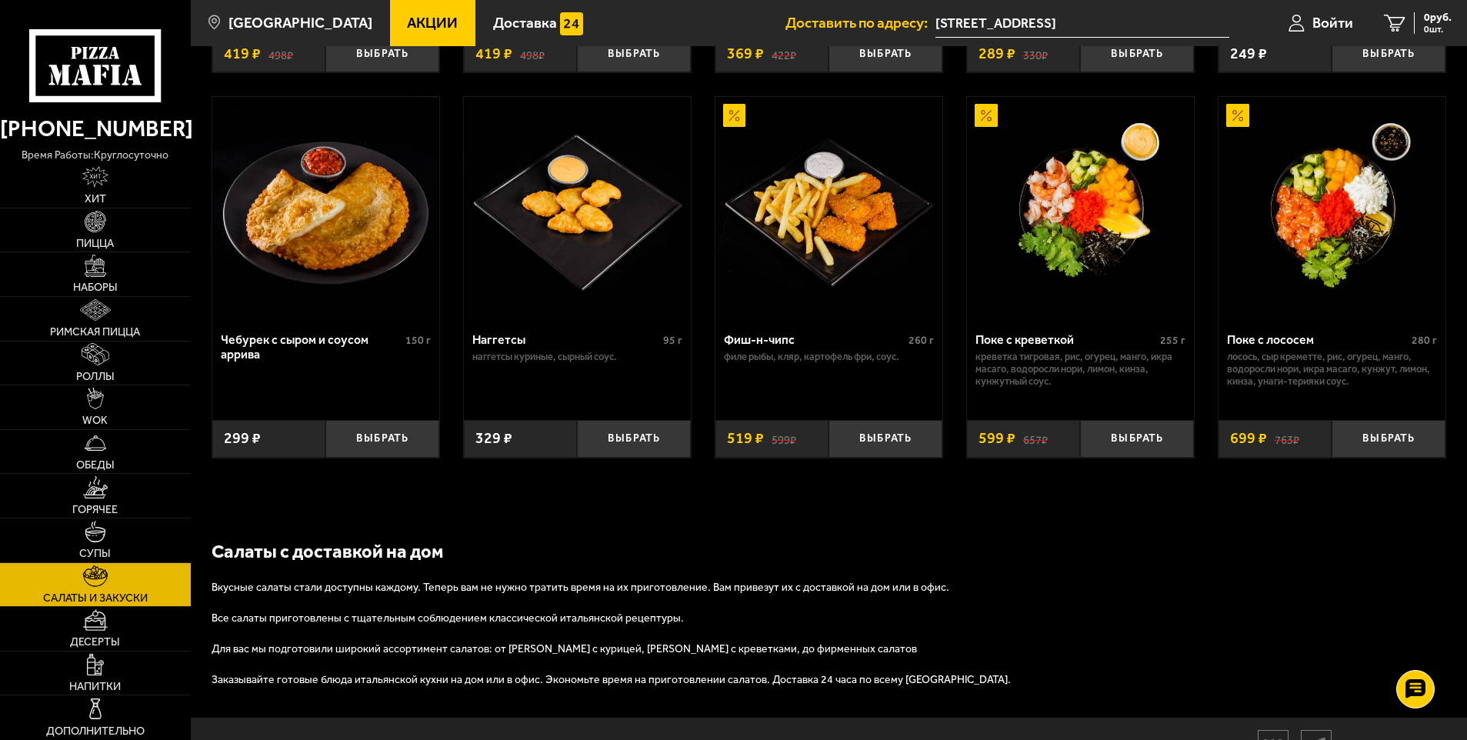
click at [1069, 232] on img at bounding box center [1081, 209] width 224 height 224
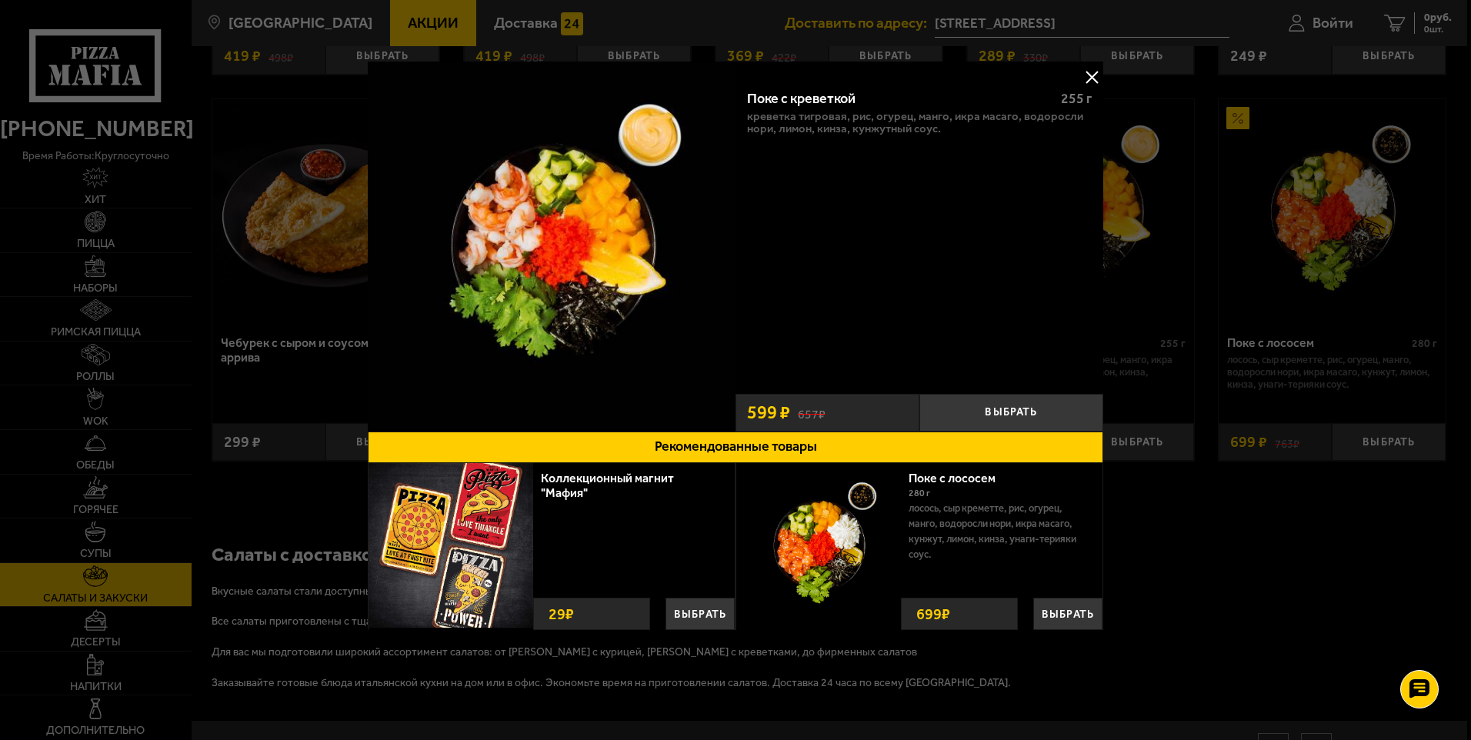
click at [1095, 72] on button at bounding box center [1091, 76] width 23 height 23
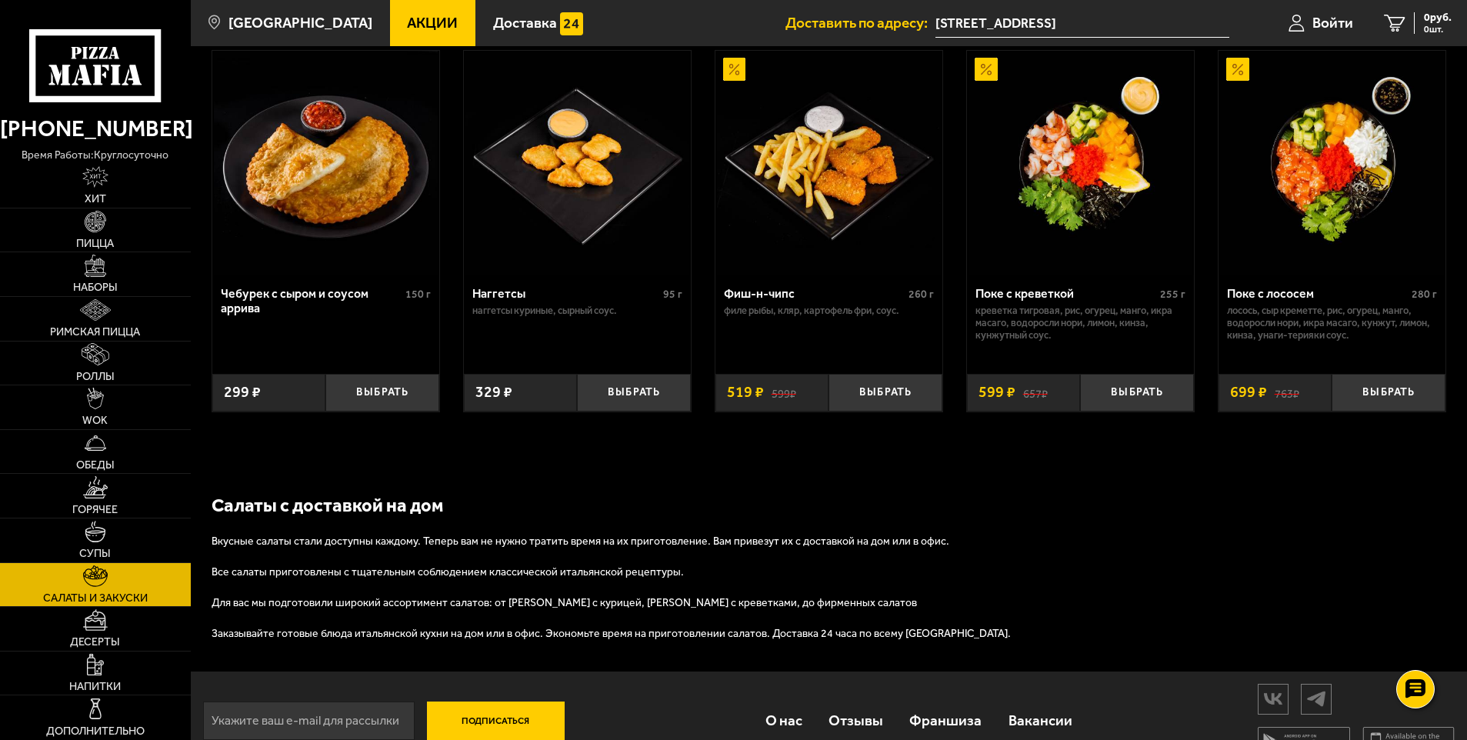
scroll to position [1000, 0]
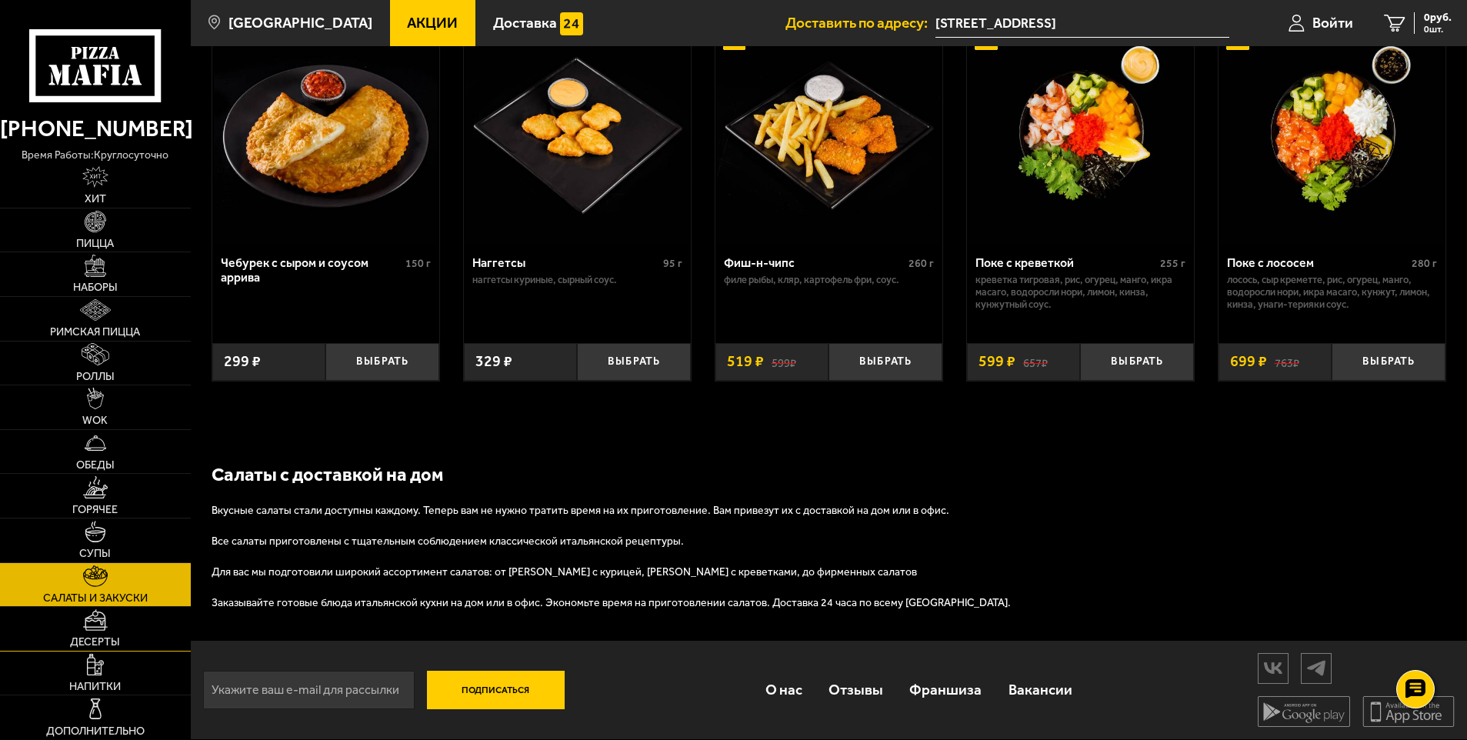
click at [106, 627] on img at bounding box center [95, 620] width 25 height 22
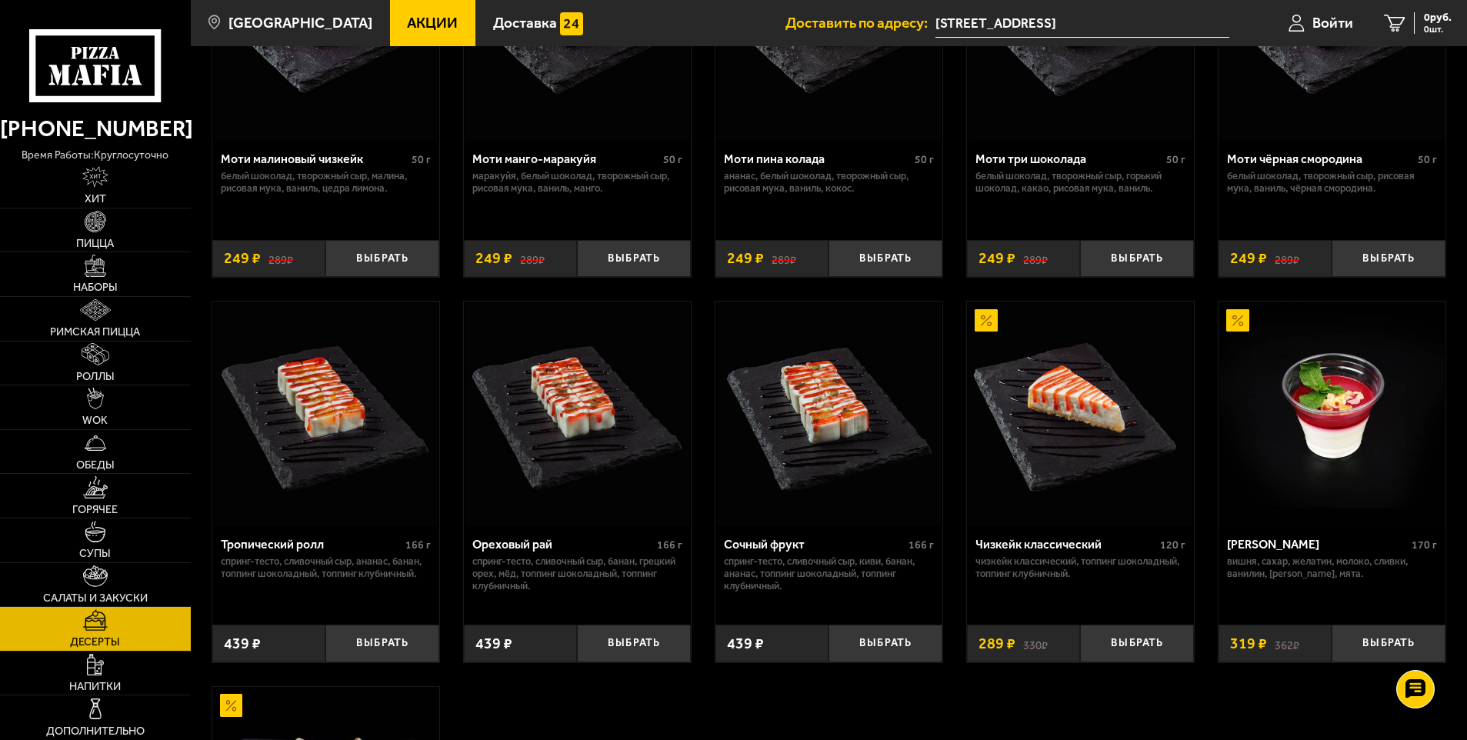
scroll to position [231, 0]
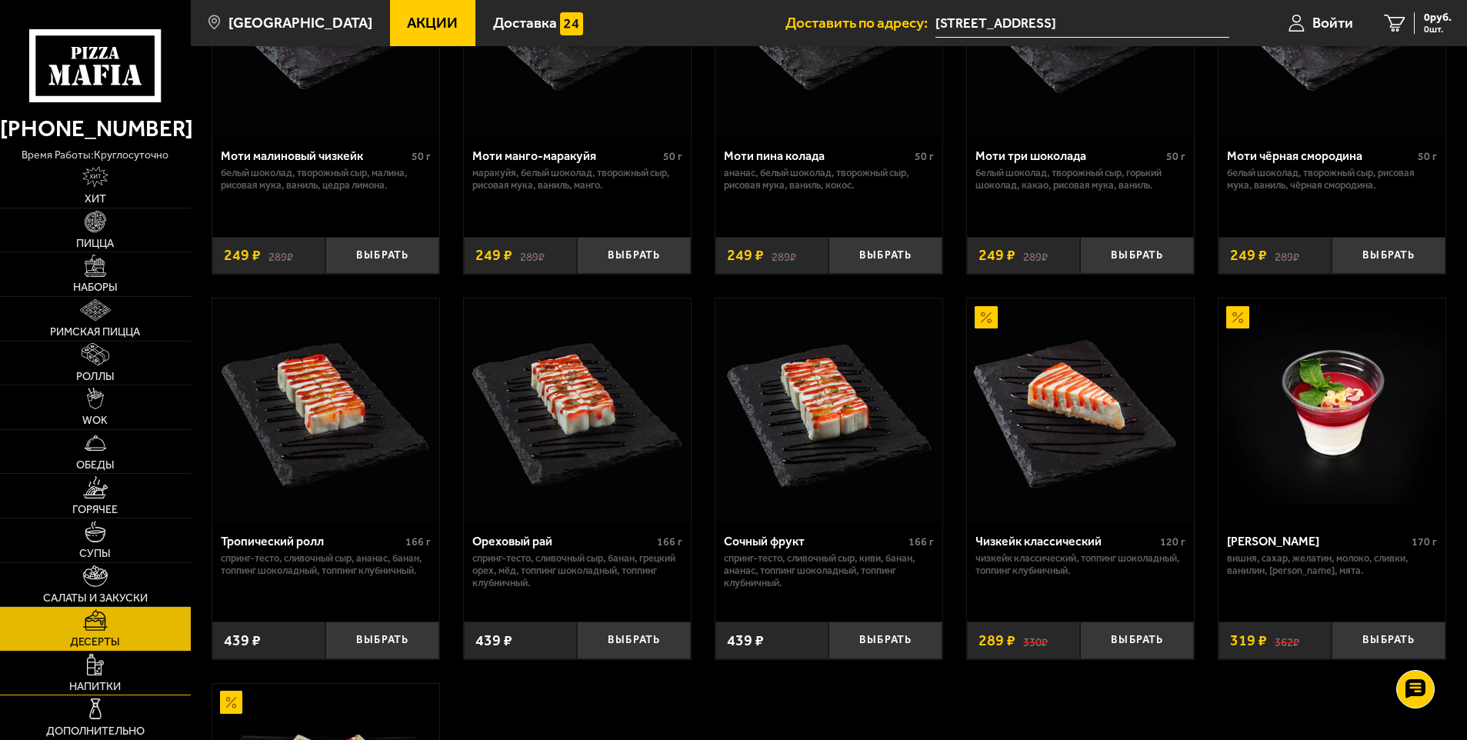
click at [125, 654] on link "Напитки" at bounding box center [95, 674] width 191 height 44
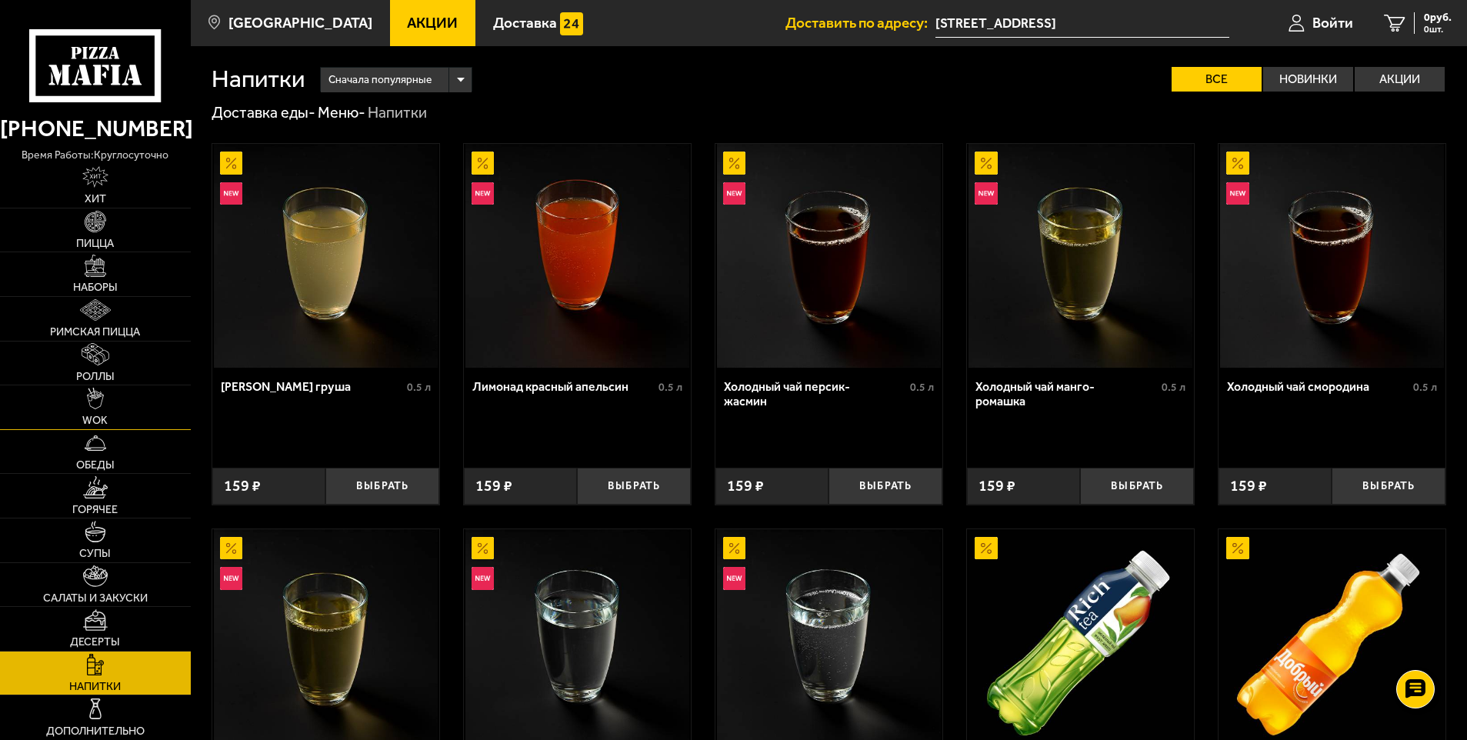
click at [91, 414] on link "WOK" at bounding box center [95, 407] width 191 height 44
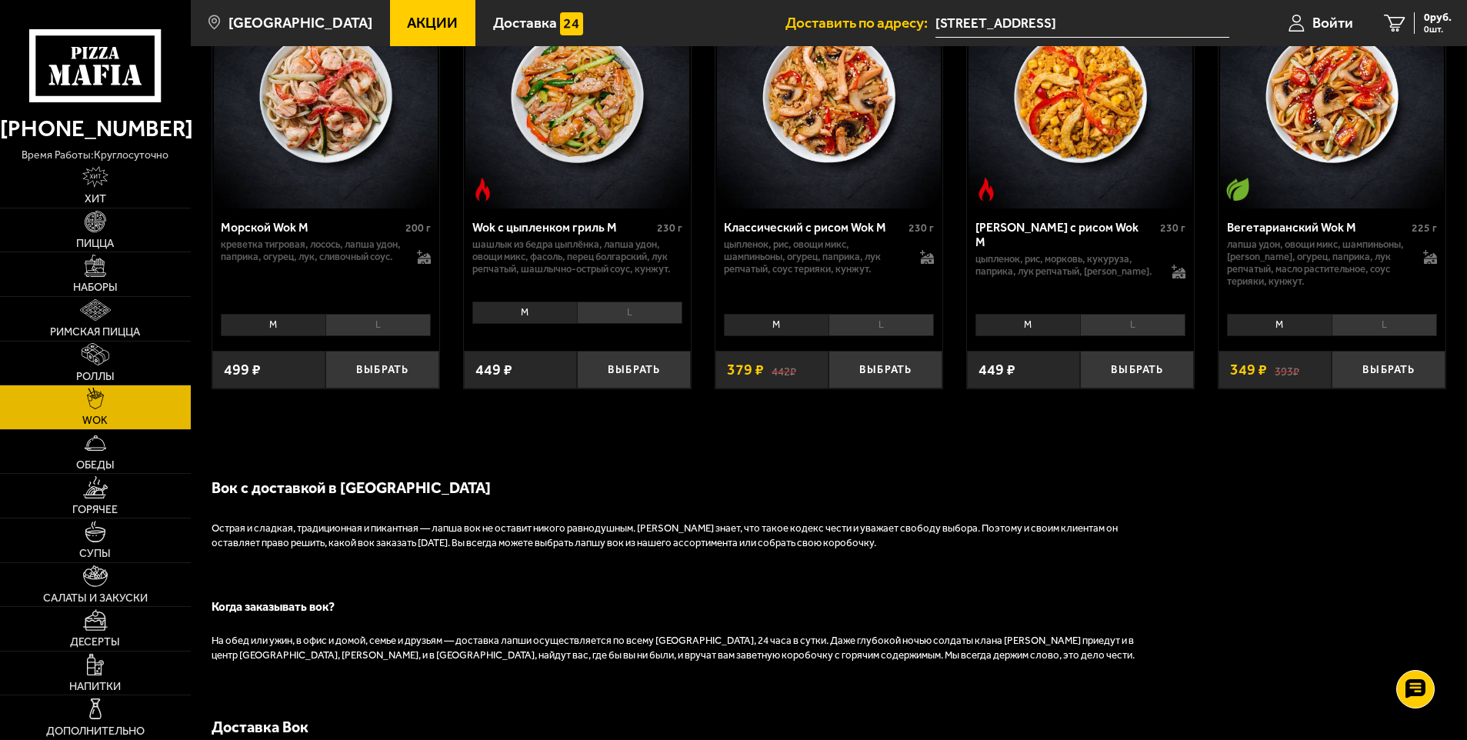
scroll to position [1000, 0]
click at [95, 578] on img at bounding box center [95, 576] width 25 height 22
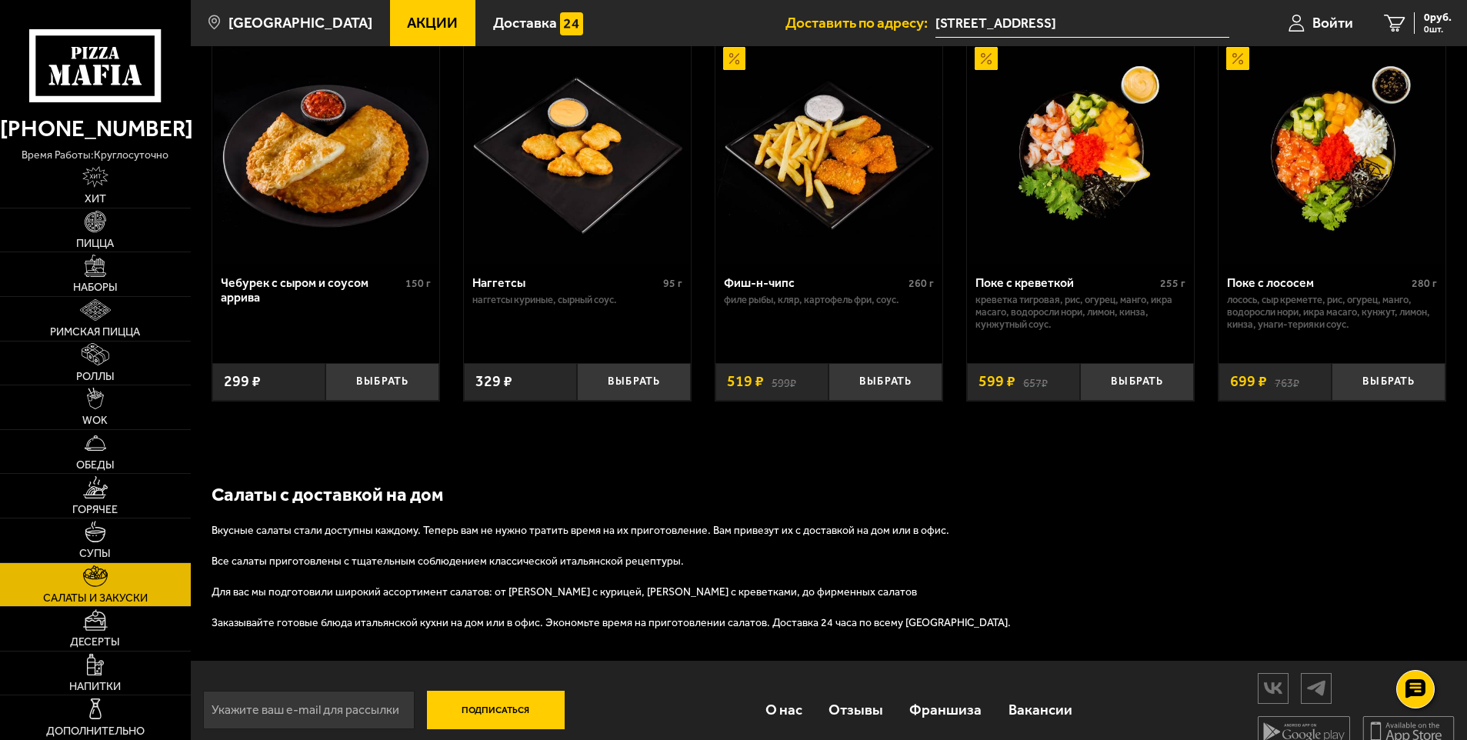
scroll to position [1003, 0]
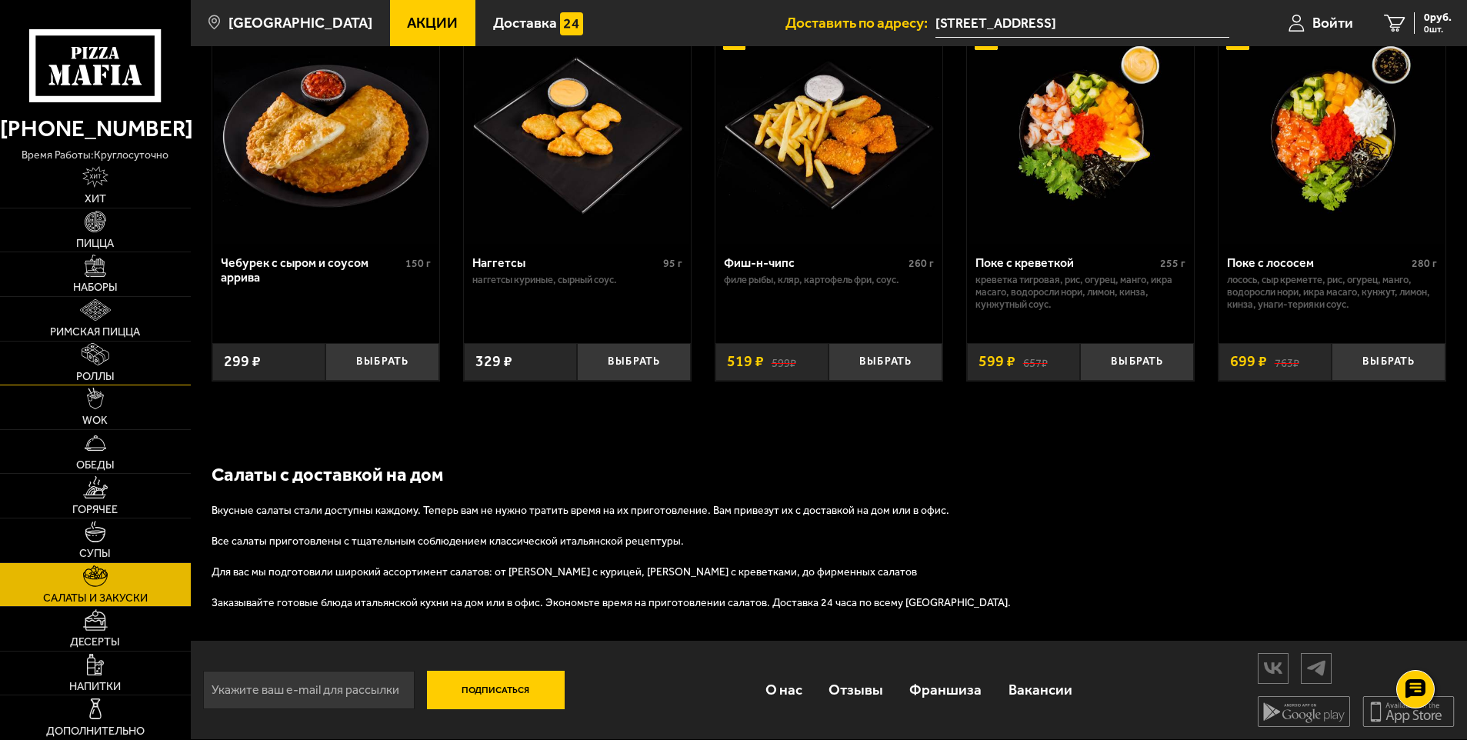
click at [83, 360] on img at bounding box center [96, 354] width 28 height 22
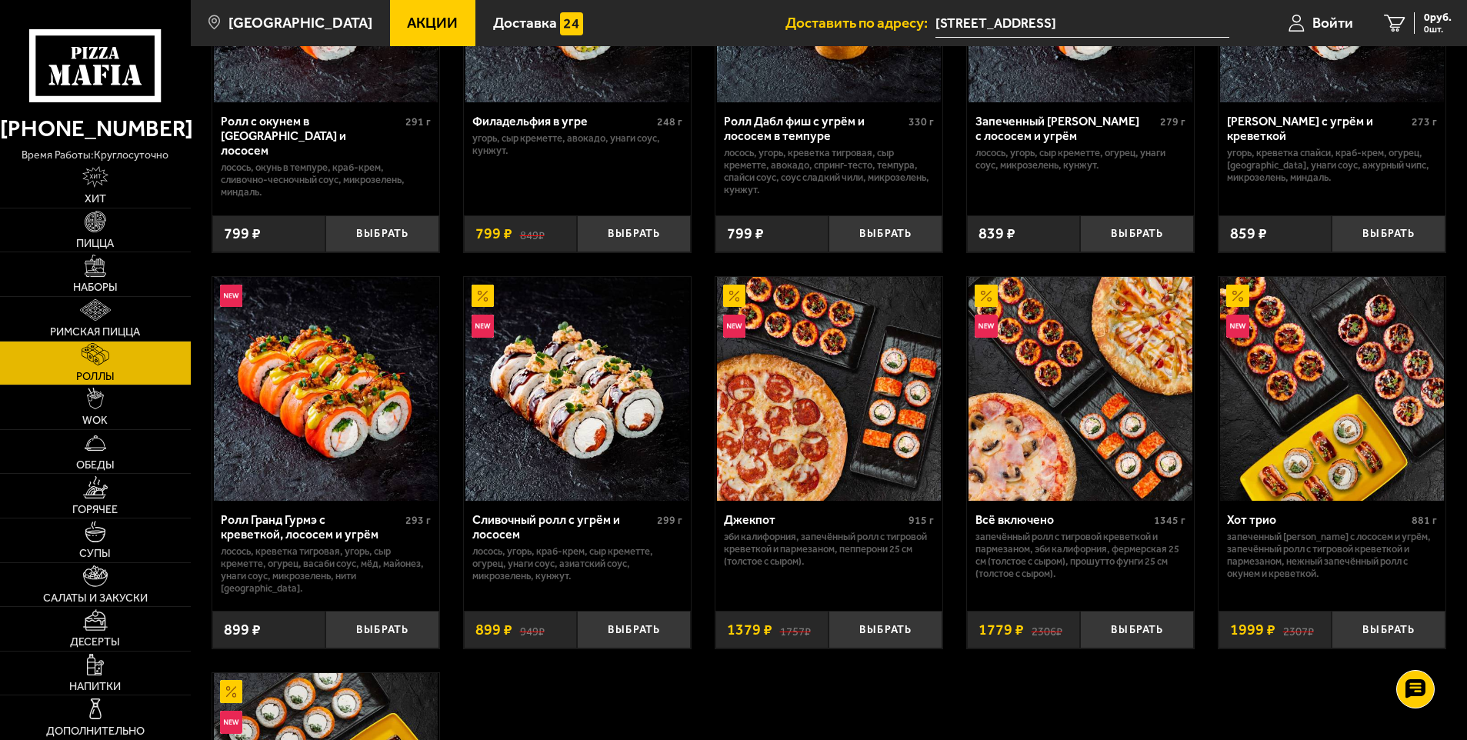
scroll to position [692, 0]
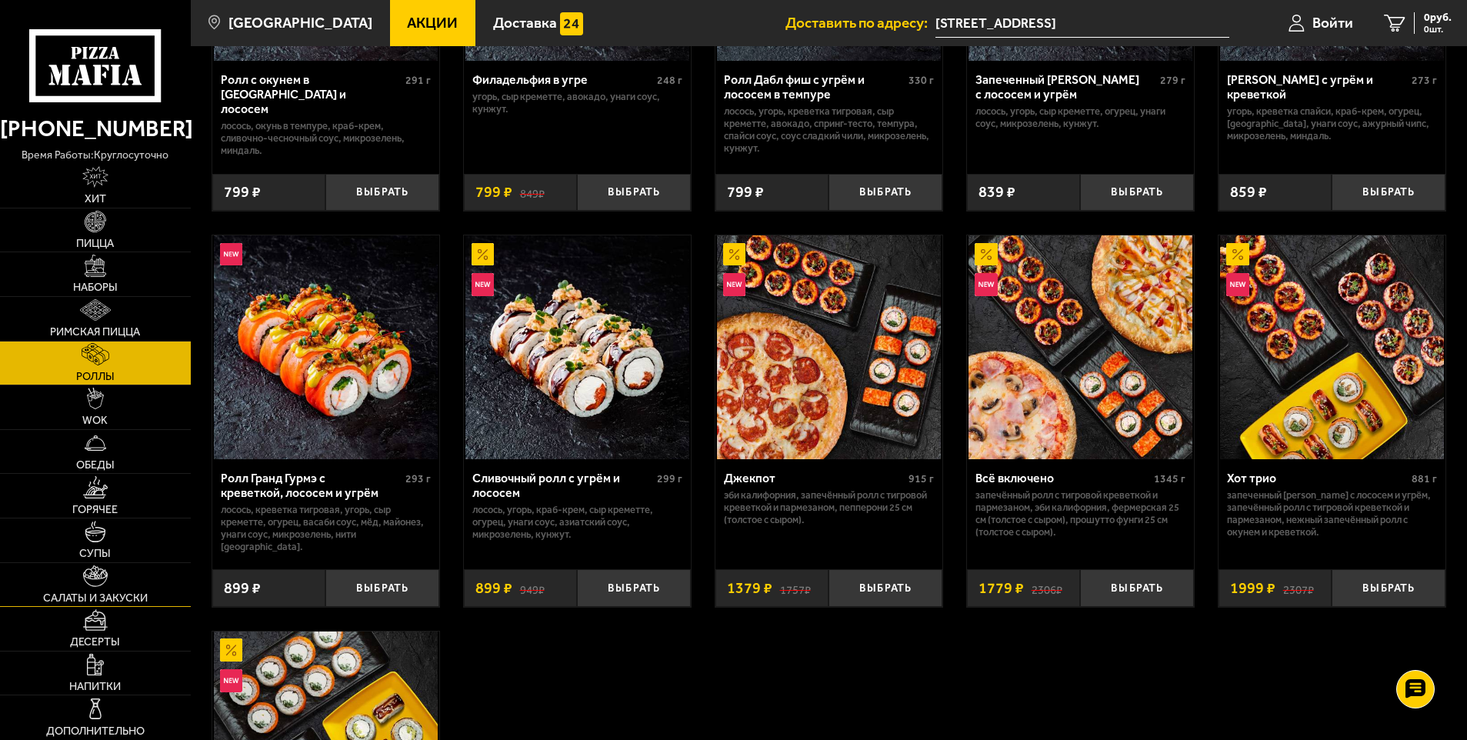
click at [104, 593] on span "Салаты и закуски" at bounding box center [95, 598] width 105 height 11
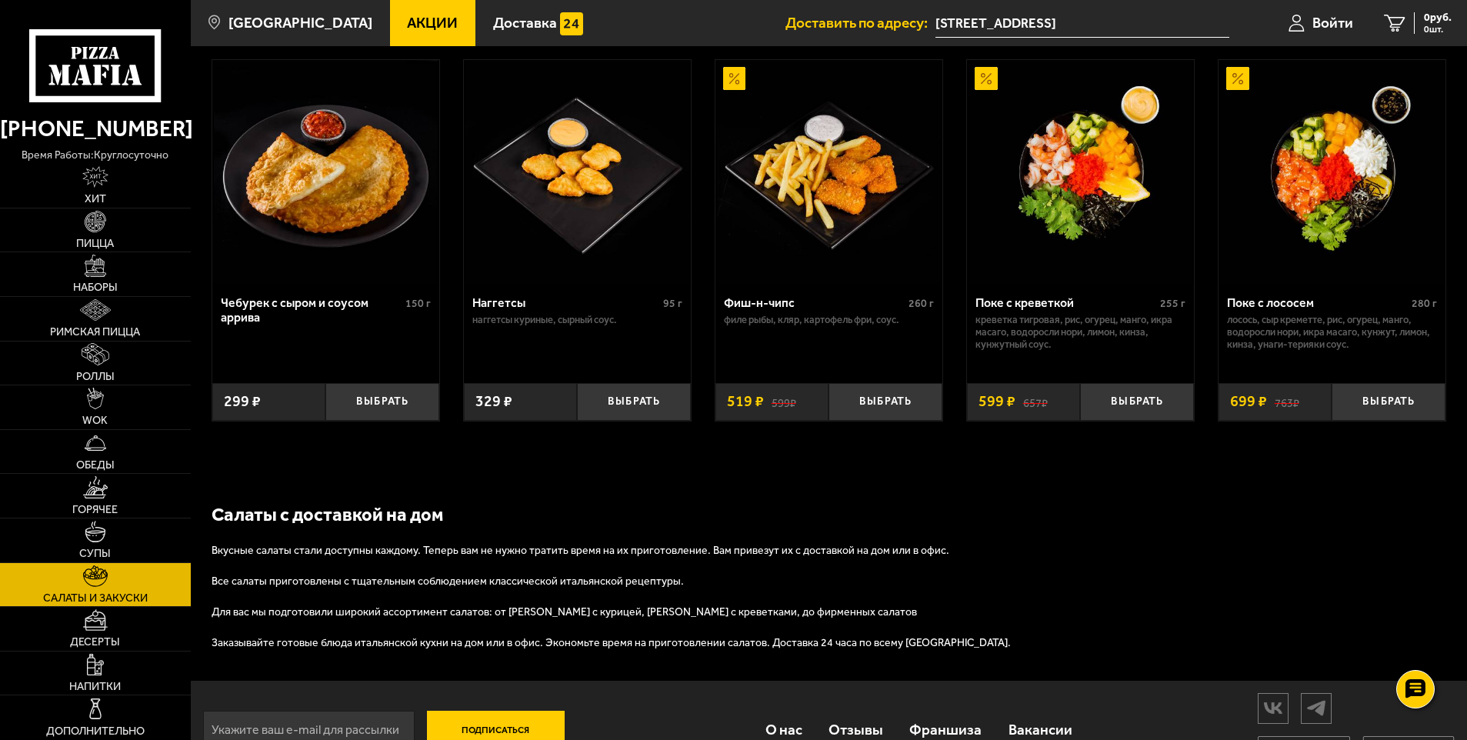
scroll to position [1000, 0]
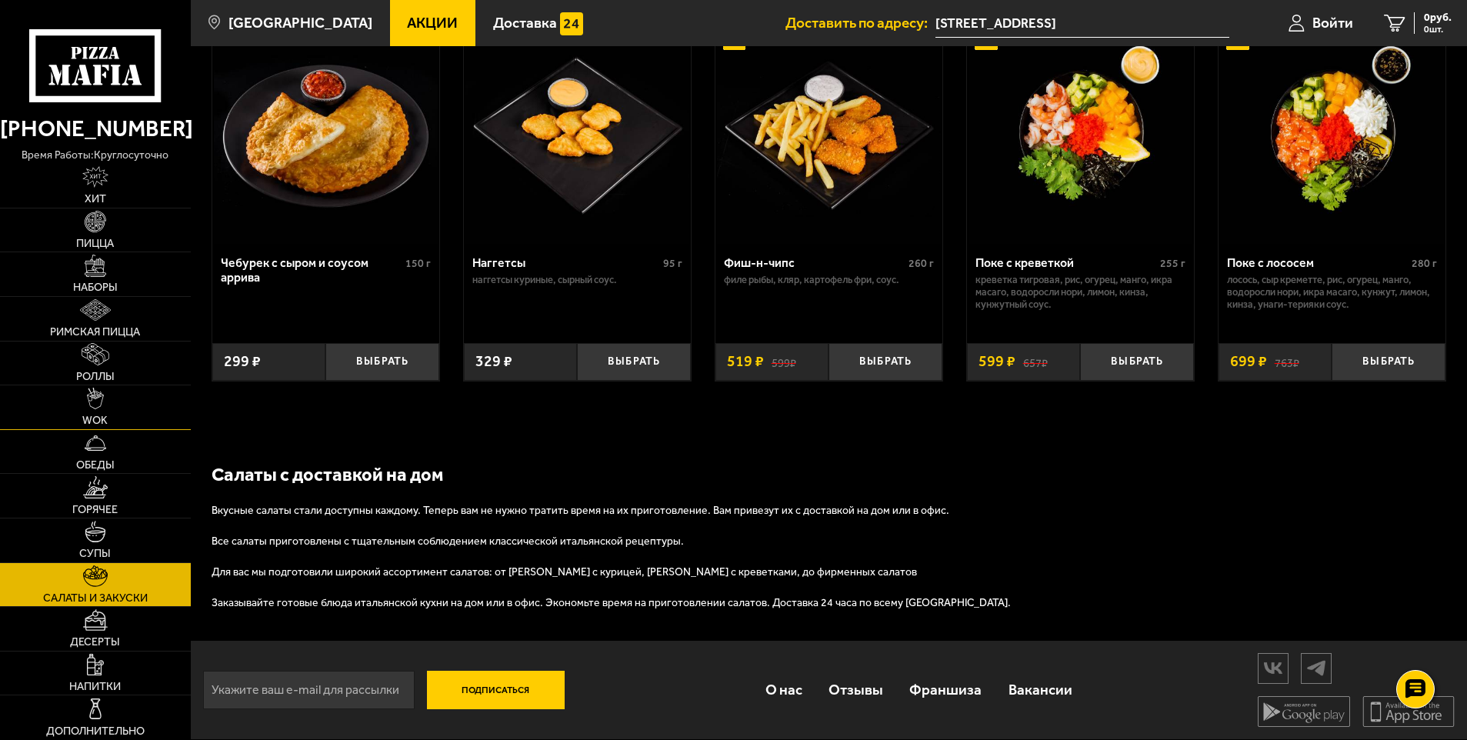
click at [87, 422] on span "WOK" at bounding box center [94, 420] width 25 height 11
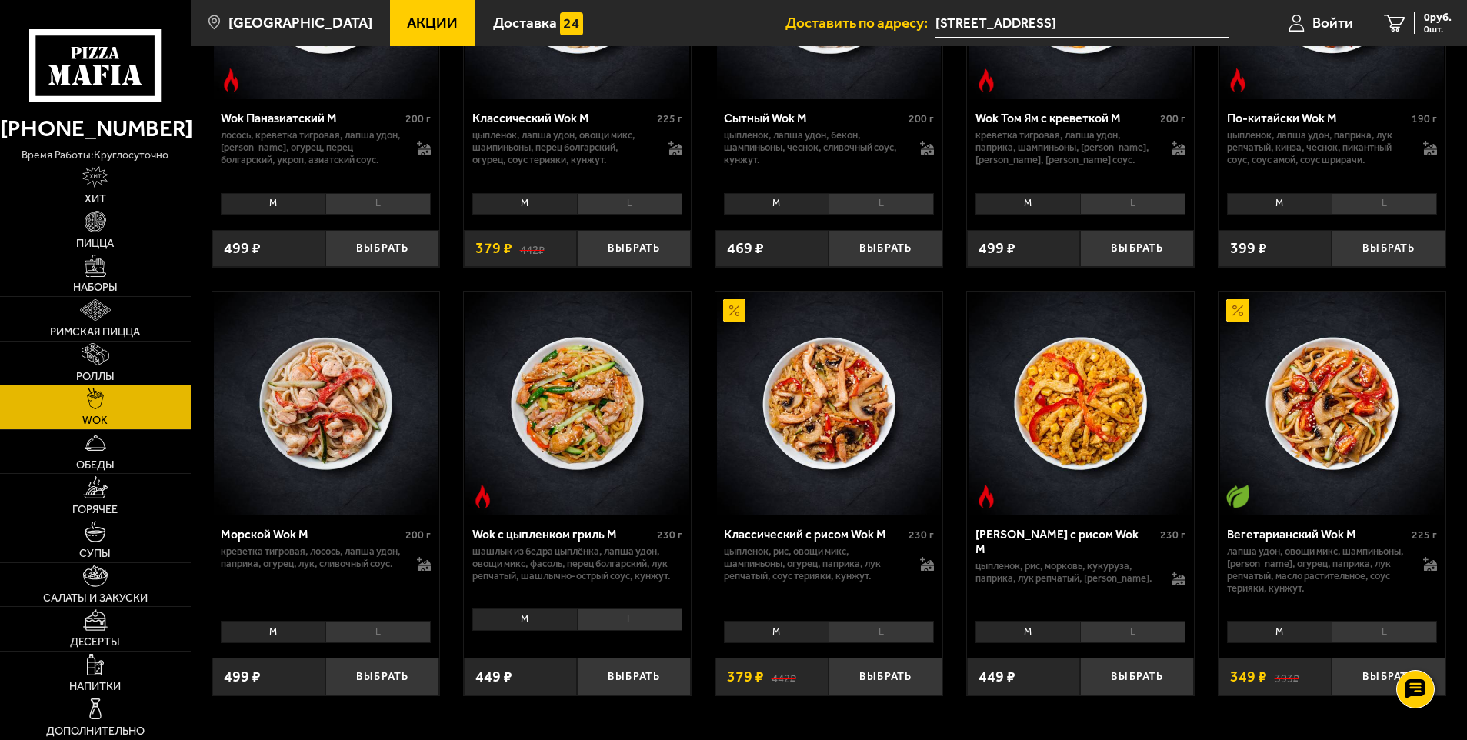
scroll to position [769, 0]
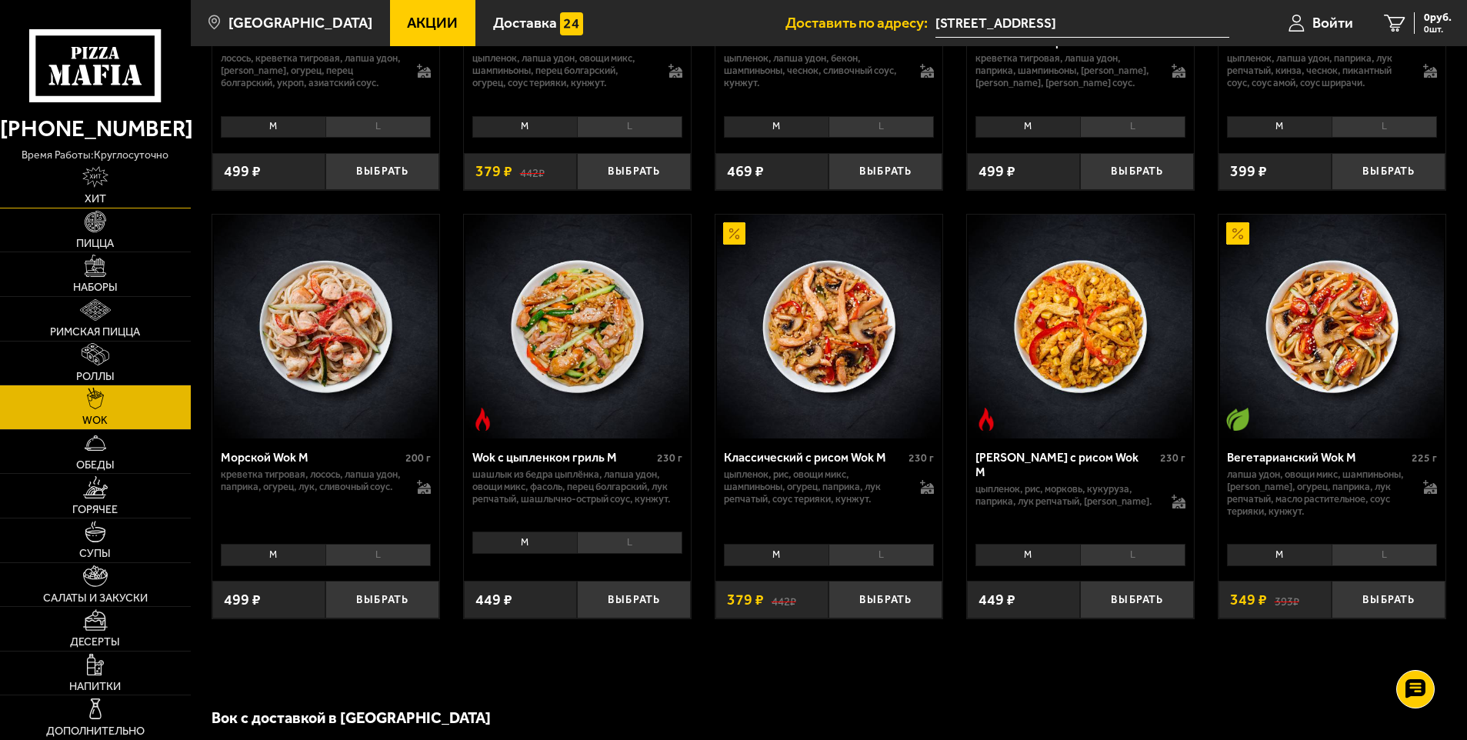
click at [94, 188] on img at bounding box center [95, 177] width 26 height 22
